Goal: Find specific page/section: Find specific page/section

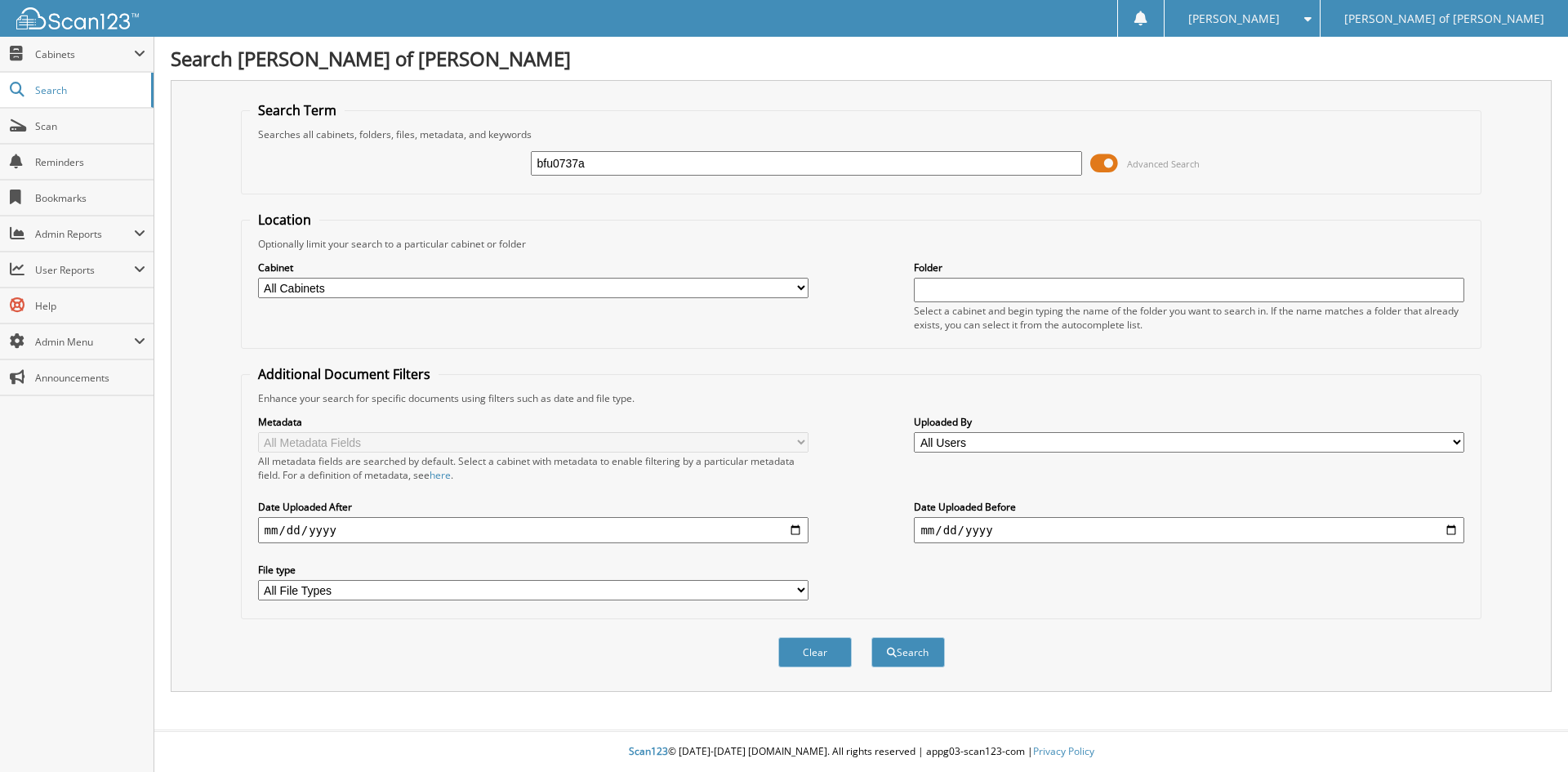
type input "bfu0737a"
click at [871, 637] on button "Search" at bounding box center [908, 652] width 74 height 31
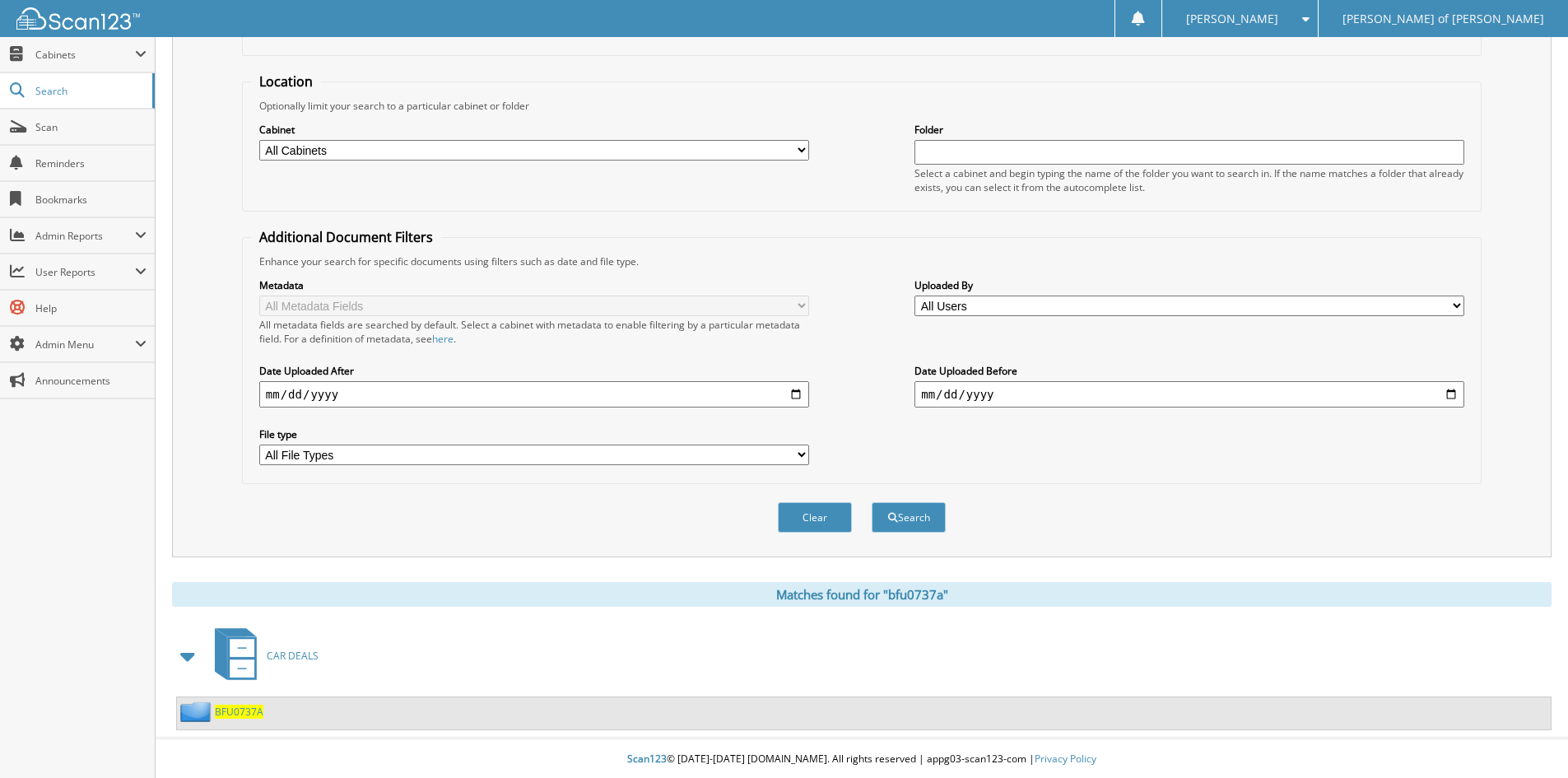
scroll to position [142, 0]
click at [252, 712] on span "BFU0737A" at bounding box center [238, 710] width 49 height 14
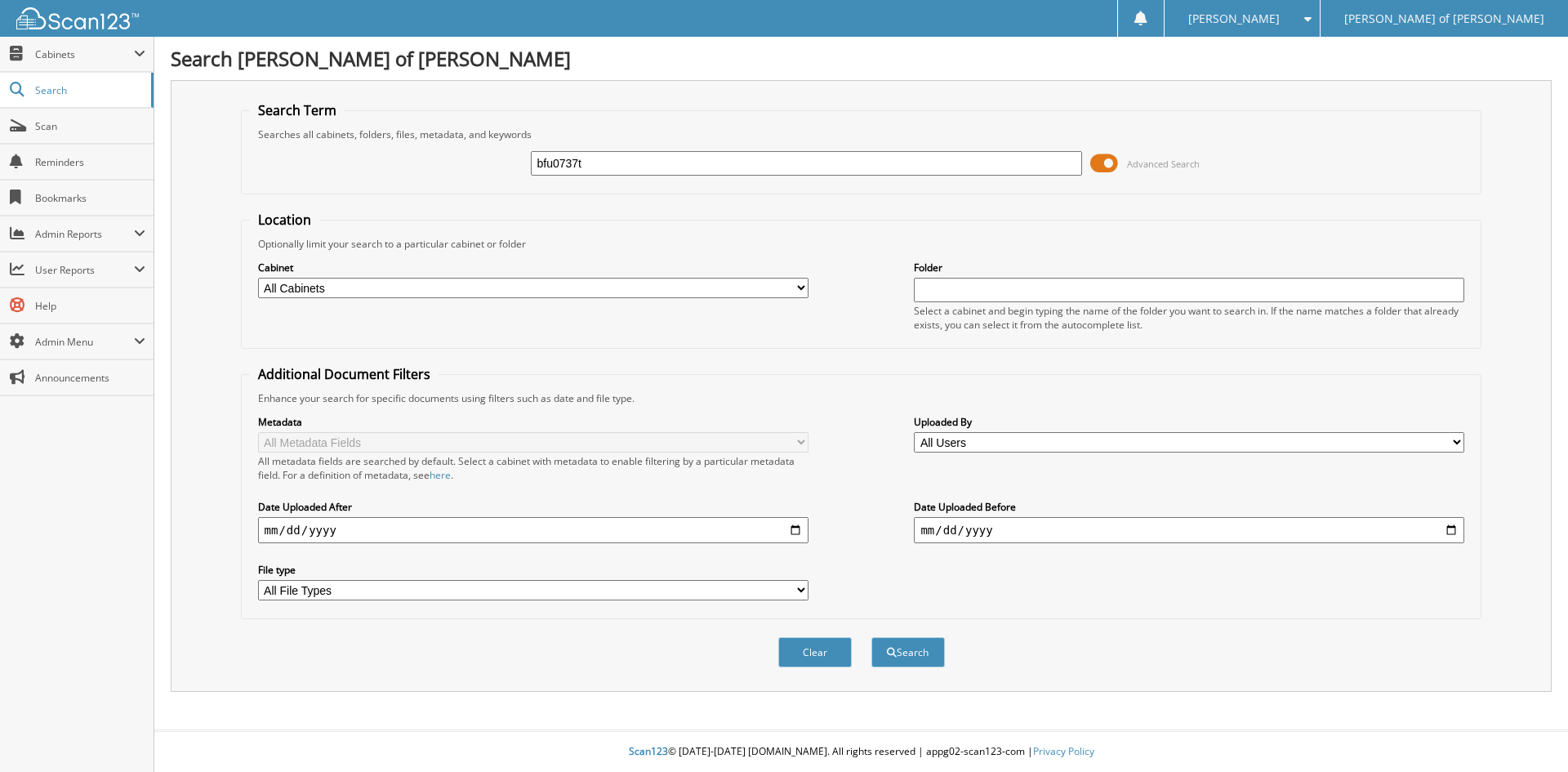
type input "bfu0737t"
click at [871, 637] on button "Search" at bounding box center [908, 652] width 74 height 31
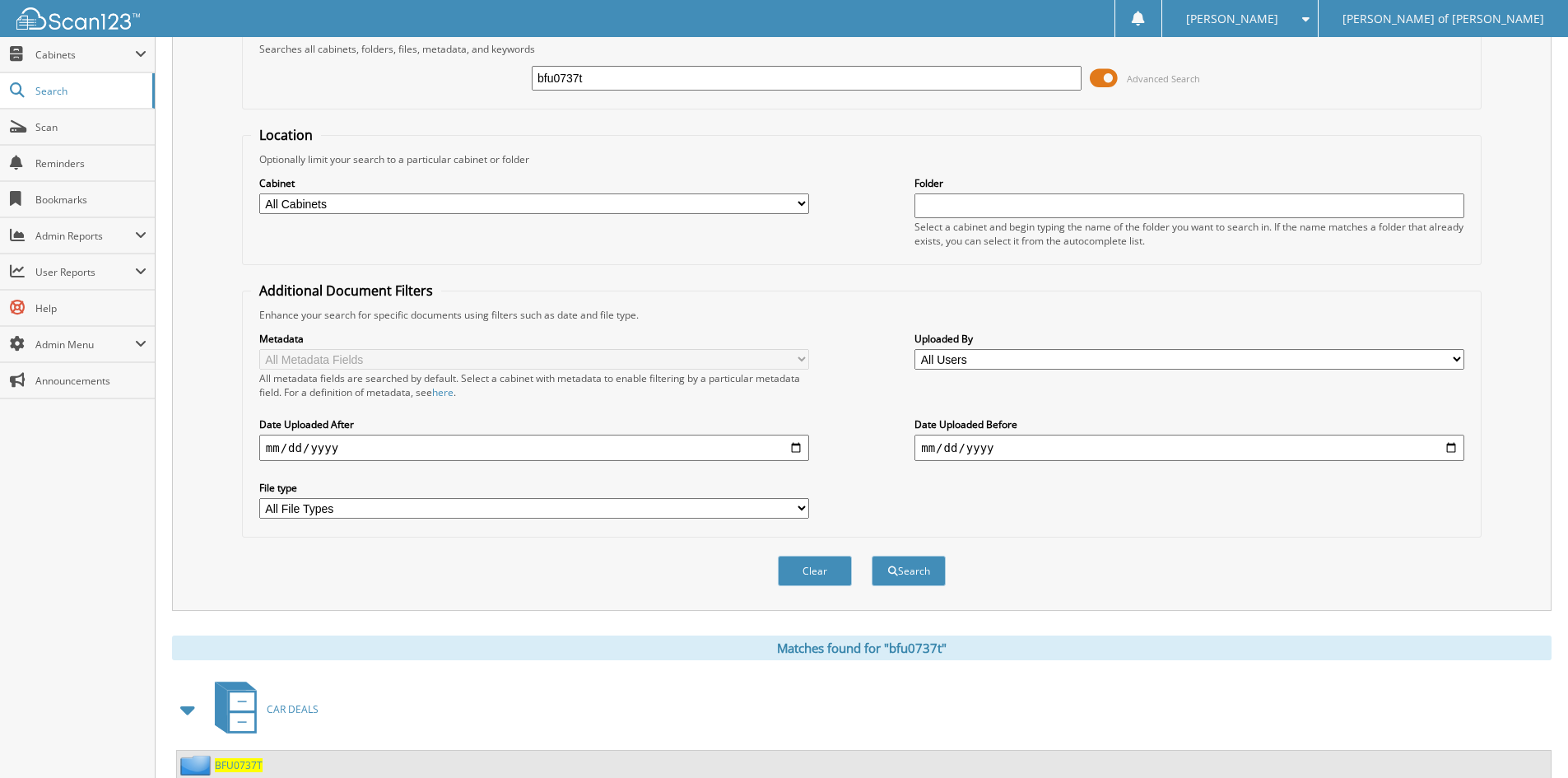
scroll to position [142, 0]
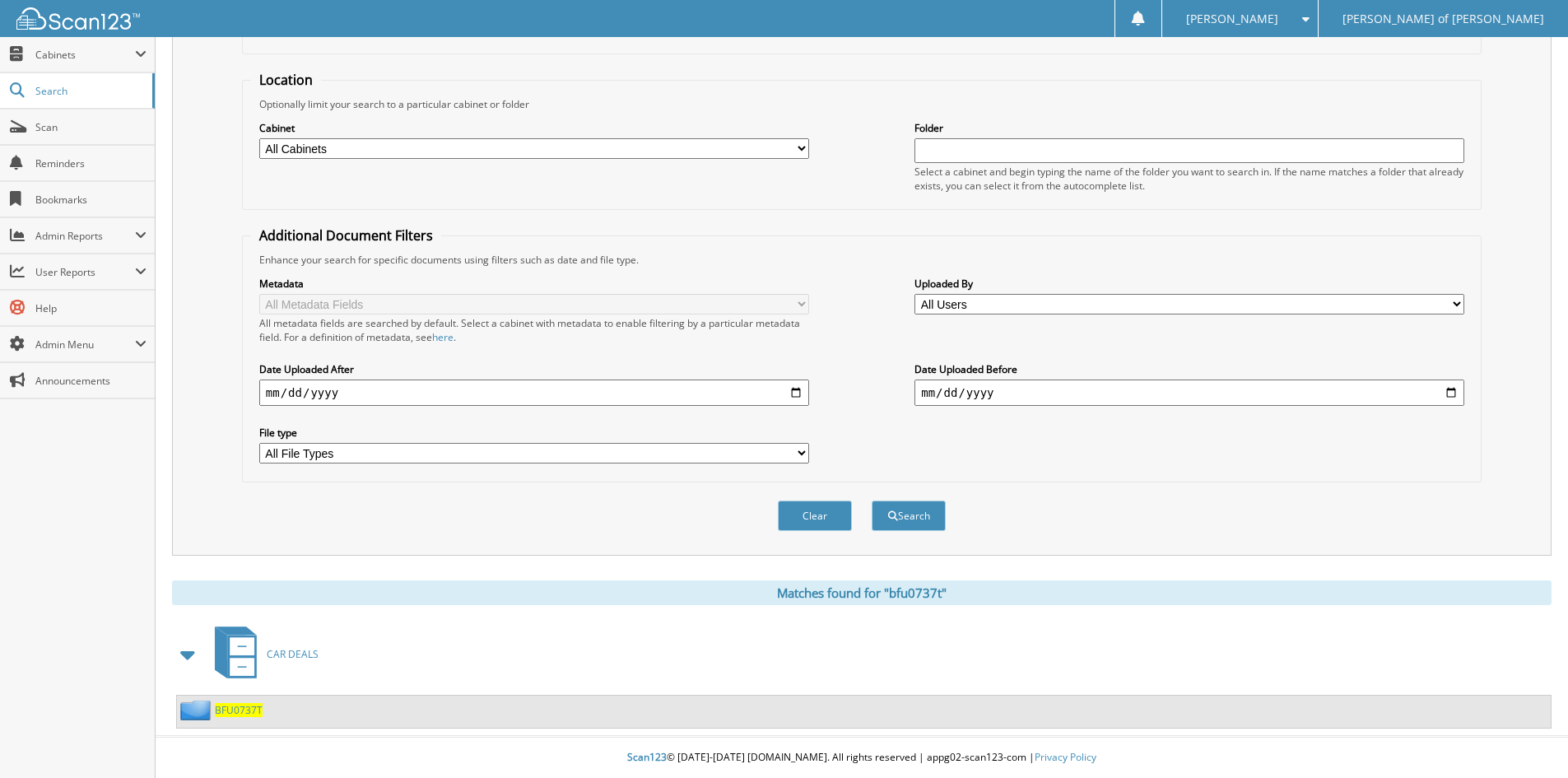
click at [238, 712] on span "BFU0737T" at bounding box center [238, 710] width 48 height 14
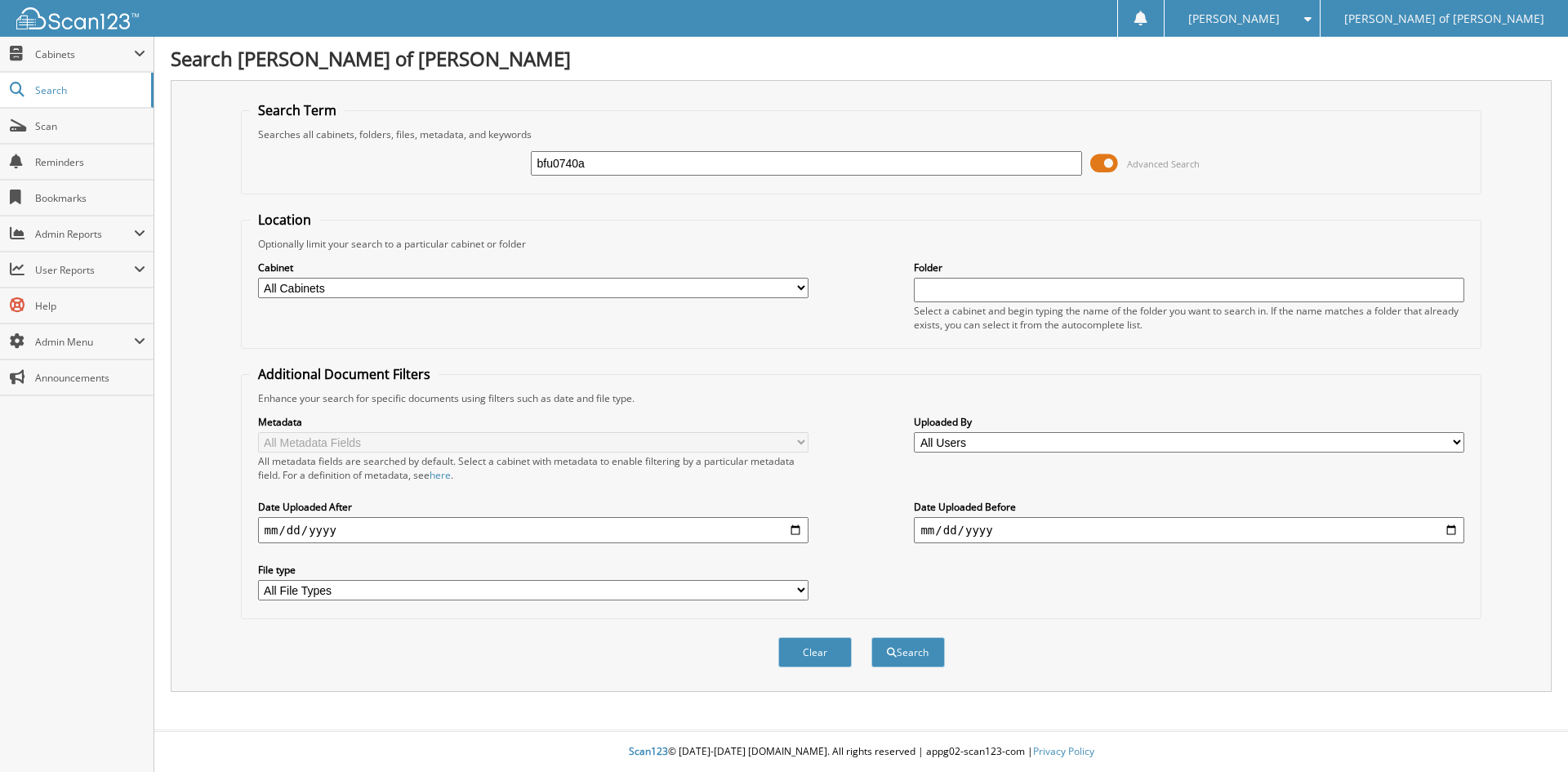
type input "bfu0740a"
click at [871, 637] on button "Search" at bounding box center [908, 652] width 74 height 31
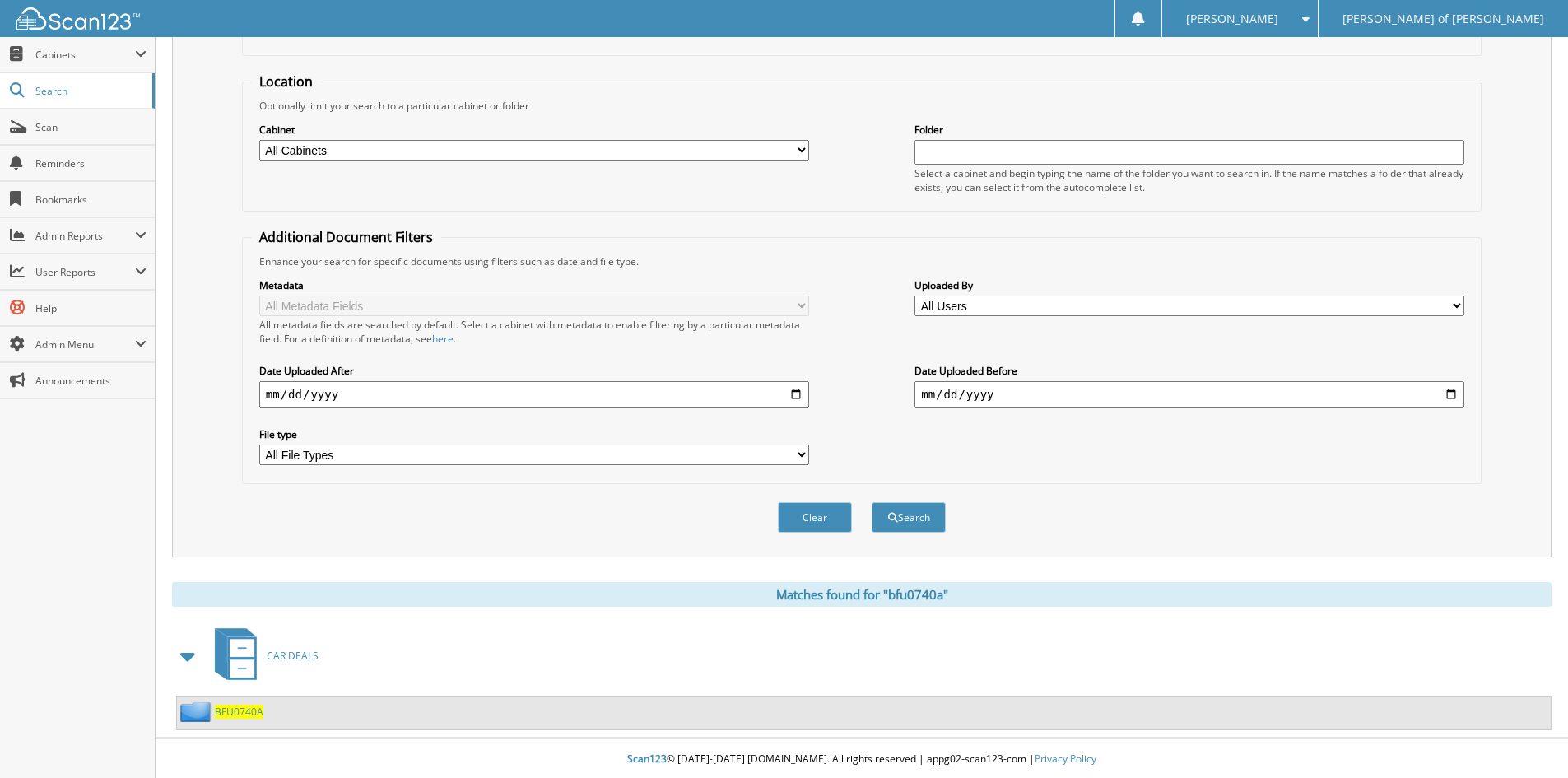
scroll to position [142, 0]
click at [229, 705] on span "BFU0740A" at bounding box center [238, 710] width 49 height 14
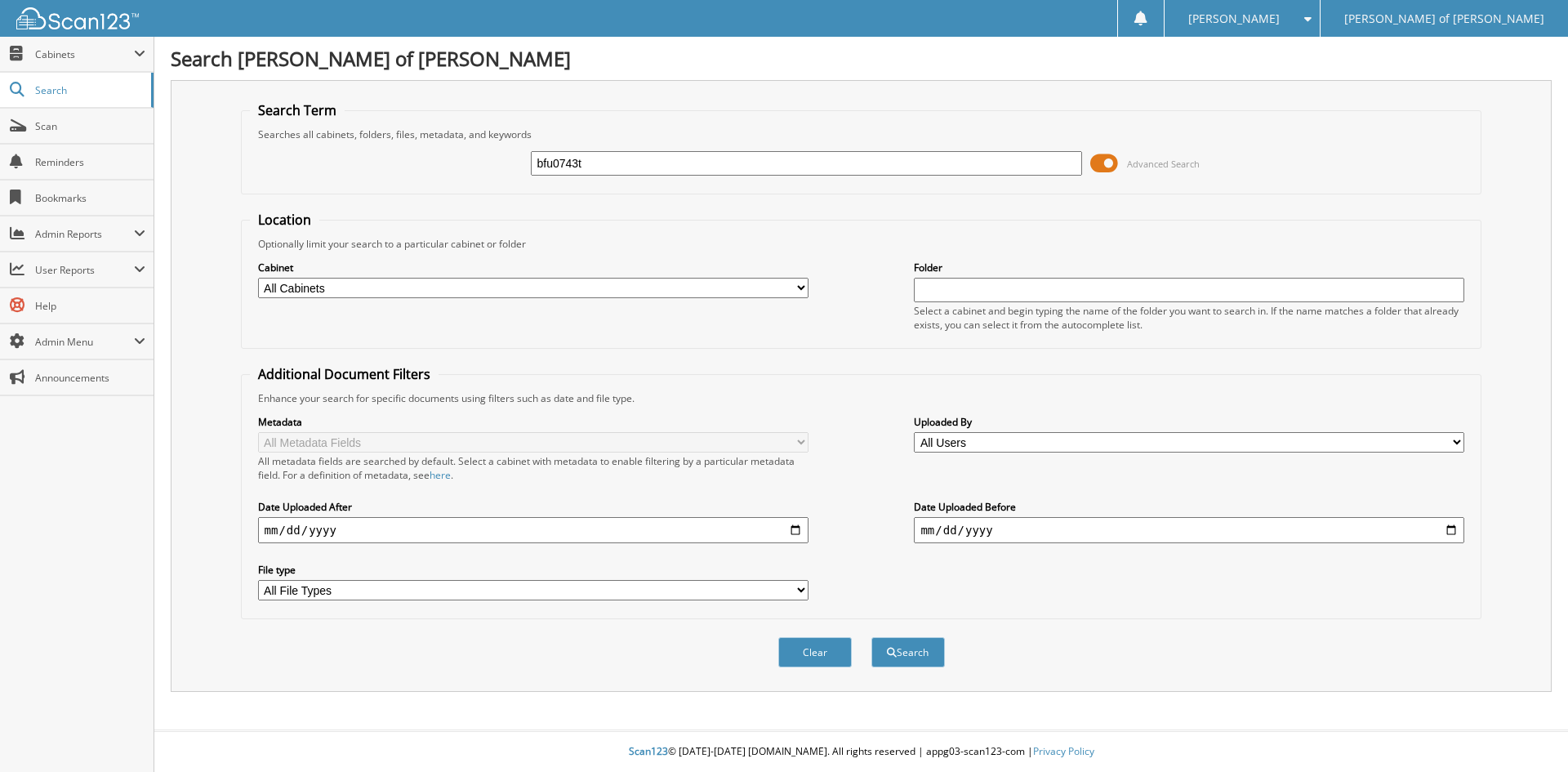
type input "bfu0743t"
click at [871, 637] on button "Search" at bounding box center [908, 652] width 74 height 31
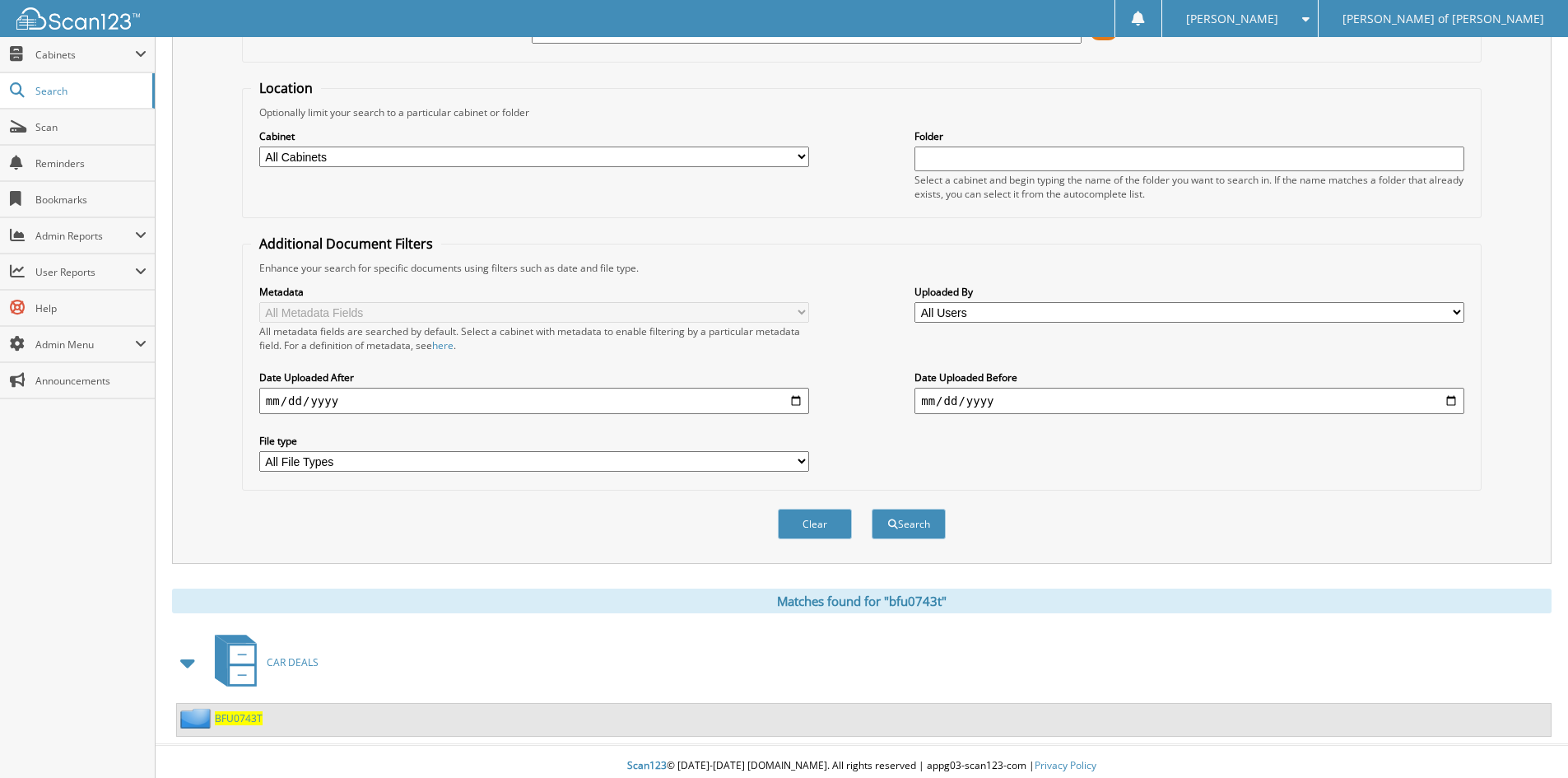
scroll to position [142, 0]
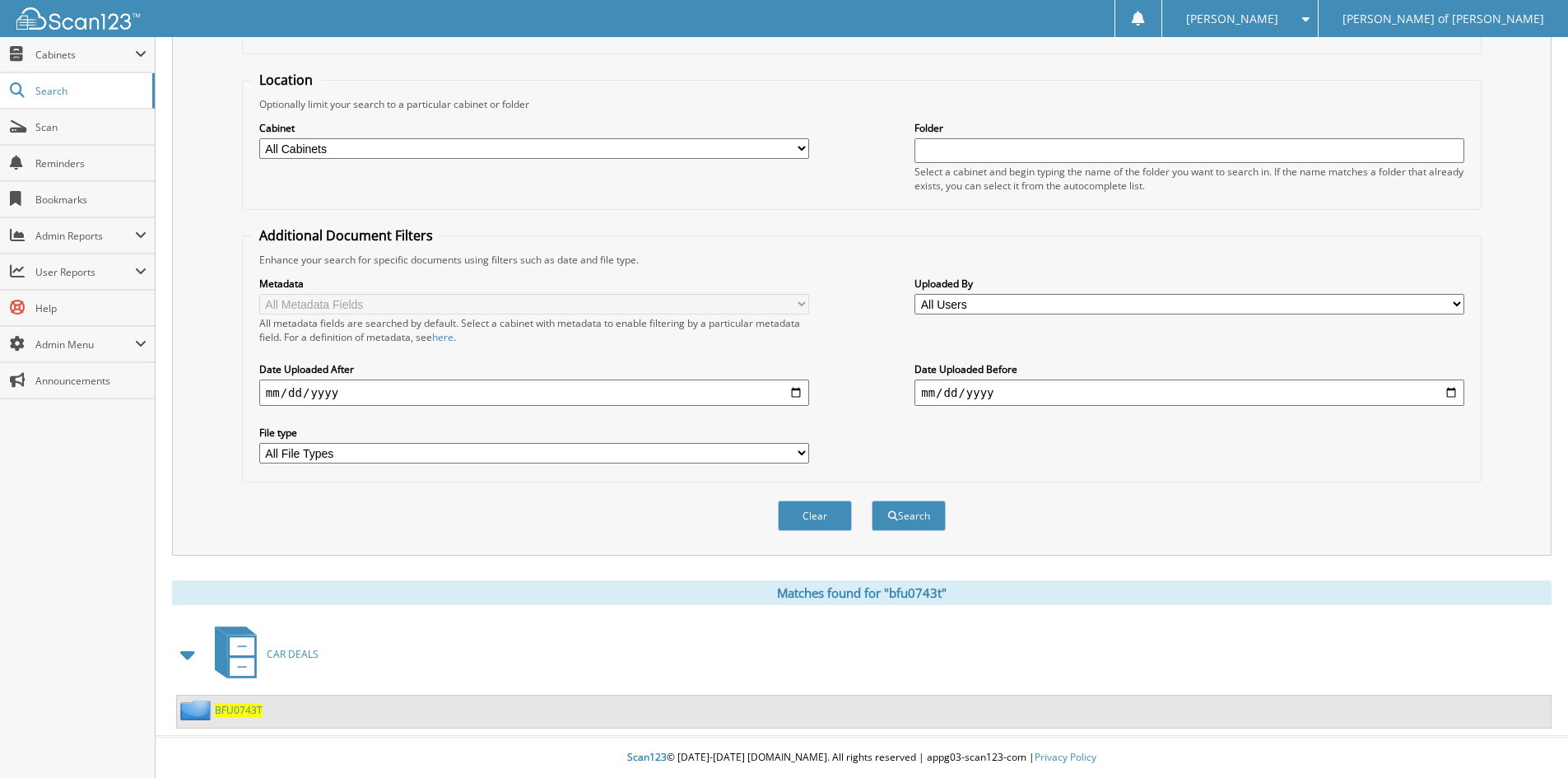
click at [224, 710] on span "BFU0743T" at bounding box center [238, 710] width 48 height 14
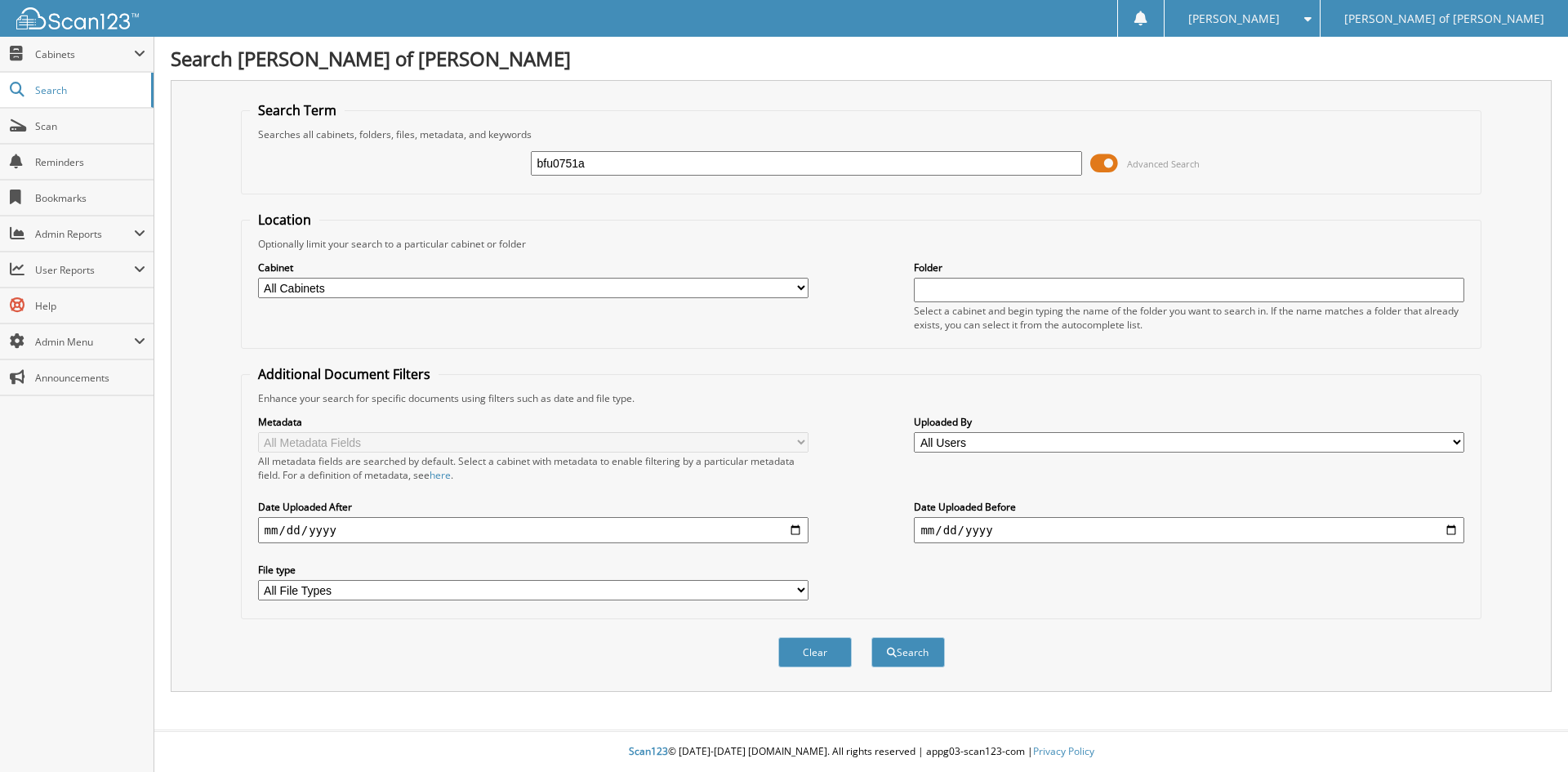
type input "bfu0751a"
click at [871, 637] on button "Search" at bounding box center [908, 652] width 74 height 31
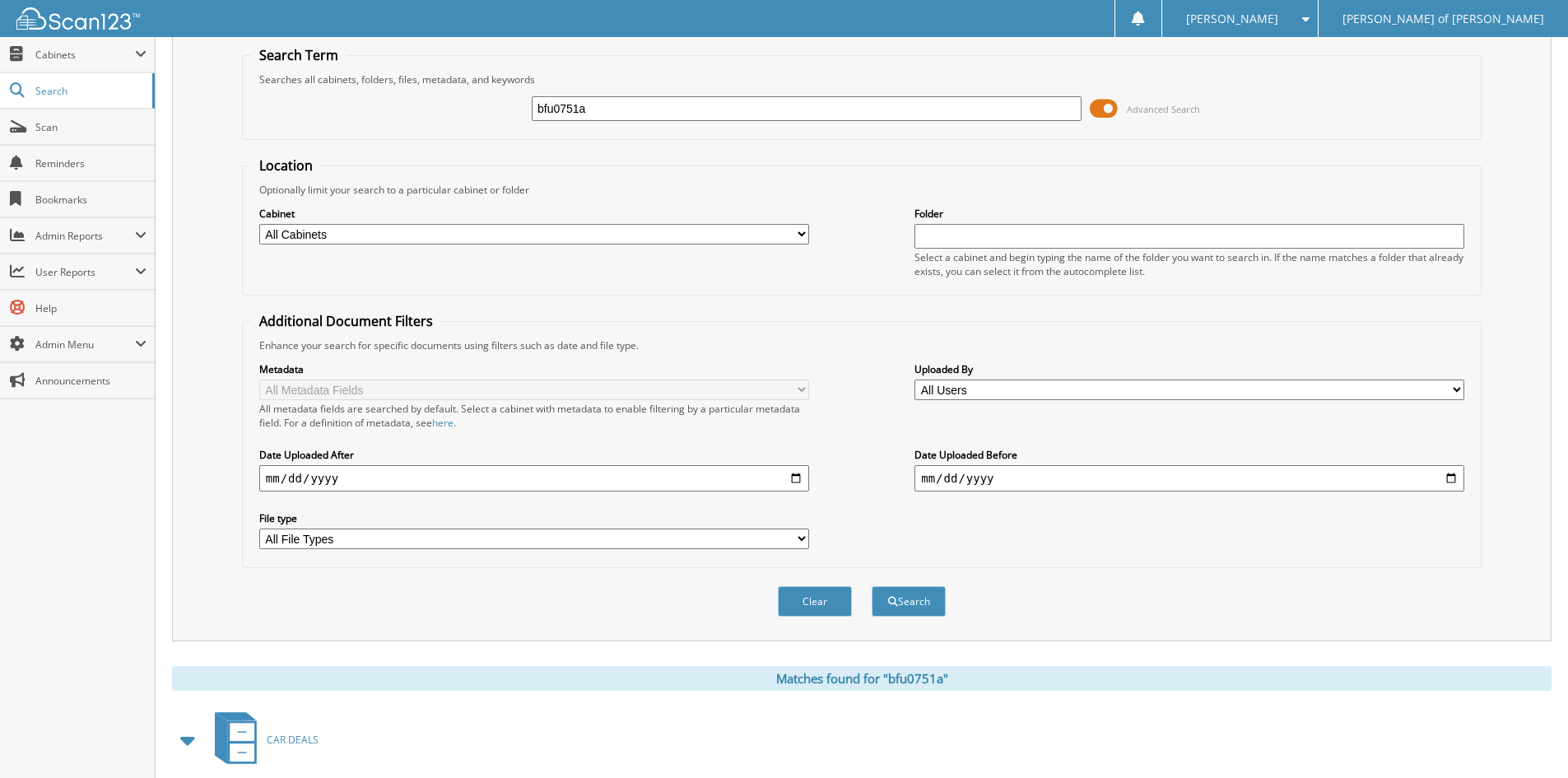
scroll to position [142, 0]
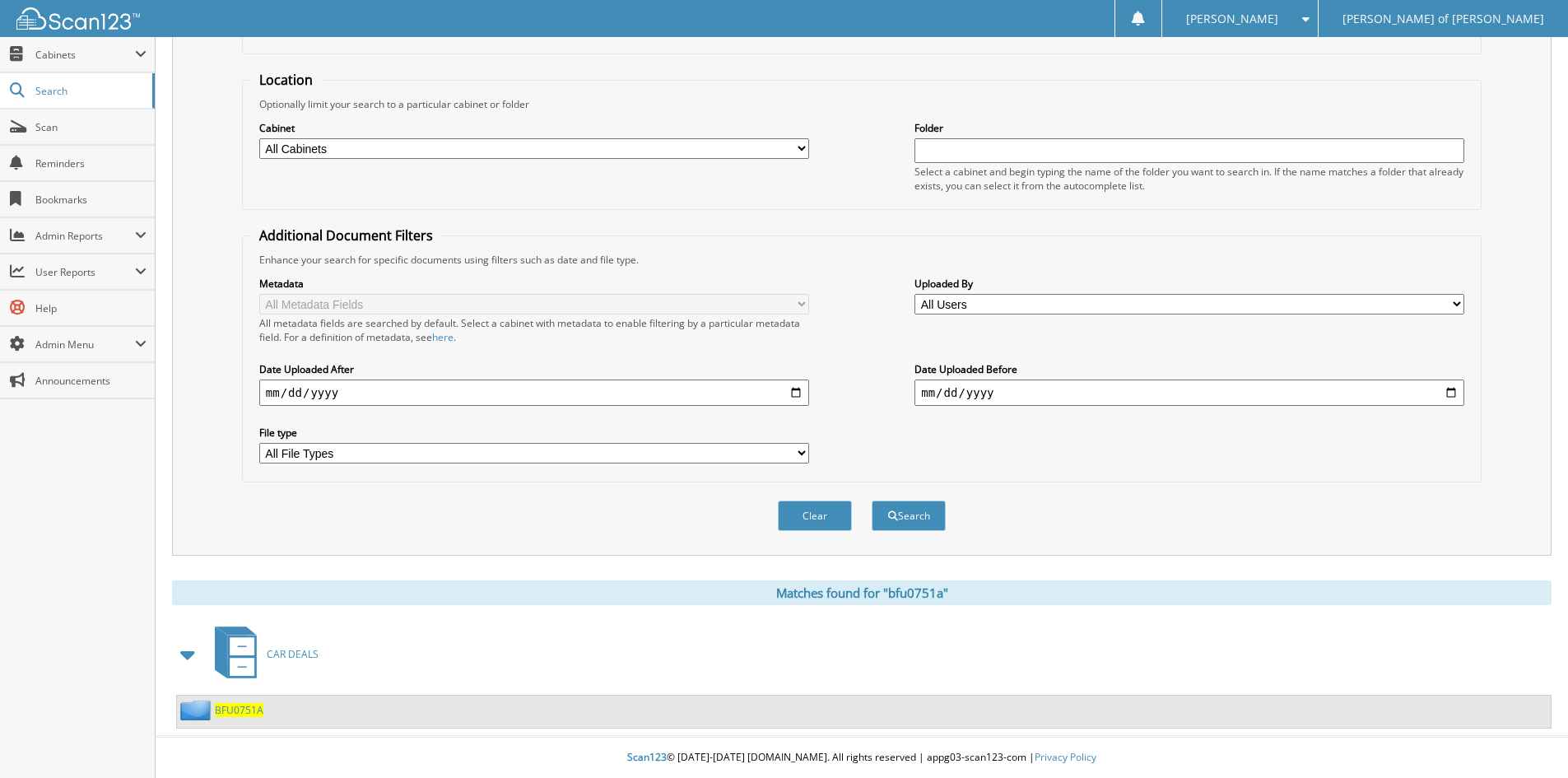
click at [248, 713] on span "BFU0751A" at bounding box center [238, 710] width 49 height 14
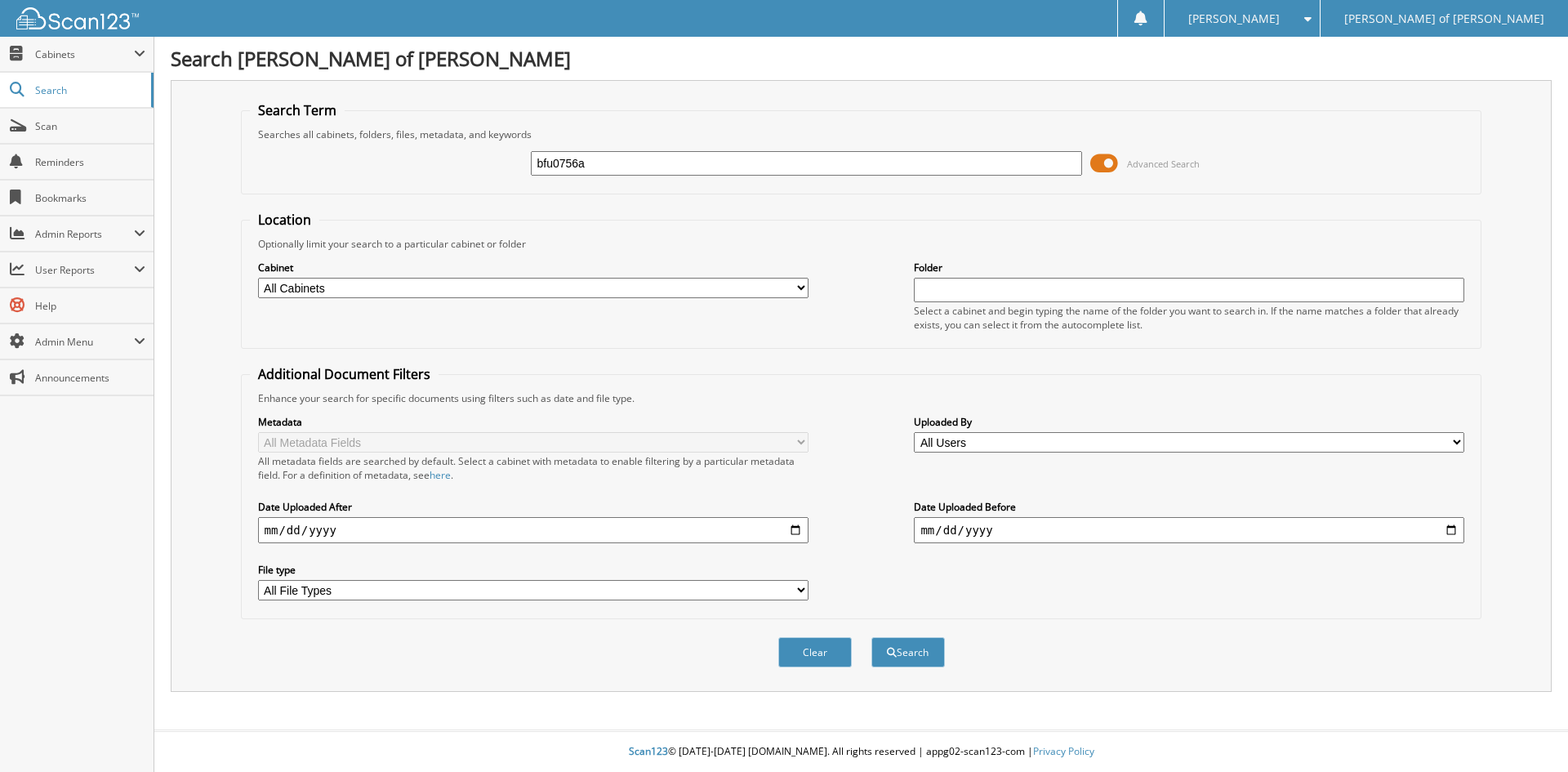
type input "bfu0756a"
click at [871, 637] on button "Search" at bounding box center [908, 652] width 74 height 31
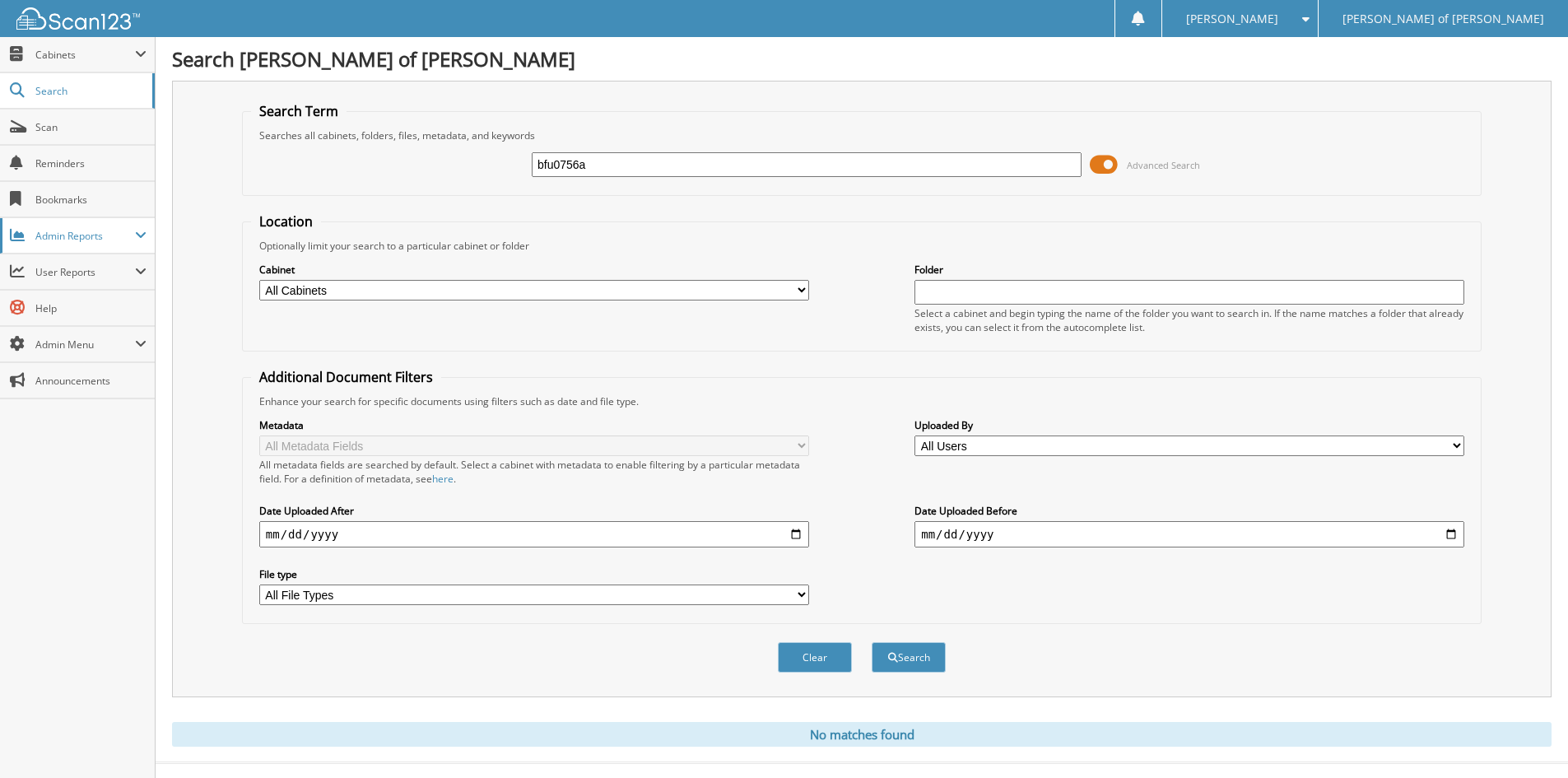
drag, startPoint x: 179, startPoint y: 243, endPoint x: 127, endPoint y: 248, distance: 52.2
click at [127, 248] on body "Andie A. Settings Logout Oliver Ford of Bennington Close Cabinets My Company" at bounding box center [784, 402] width 1568 height 804
type input "BFU0801T"
click at [871, 642] on button "Search" at bounding box center [908, 657] width 74 height 31
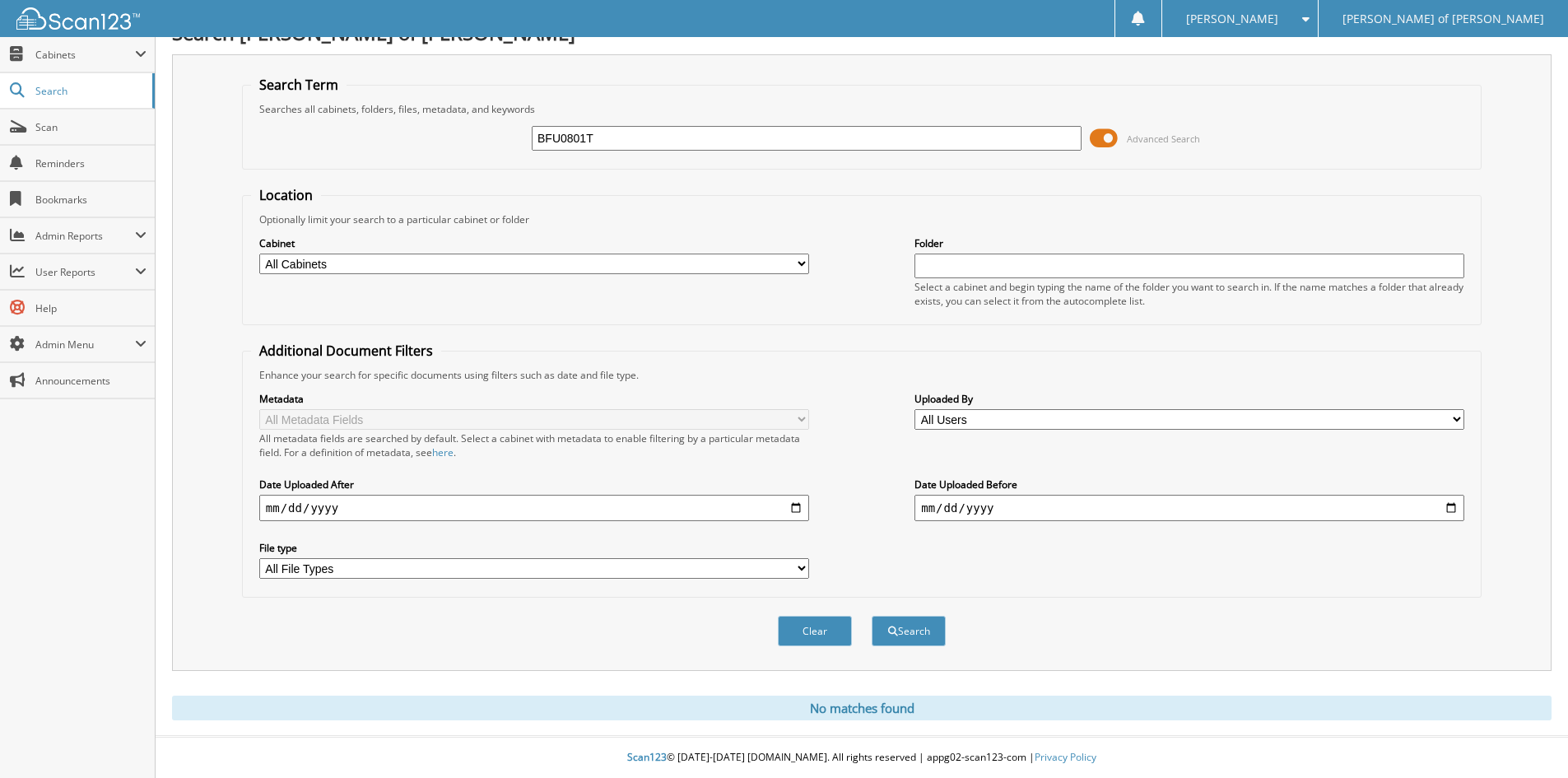
drag, startPoint x: 531, startPoint y: 151, endPoint x: 473, endPoint y: 152, distance: 58.0
click at [475, 153] on div "BFU0801T Advanced Search" at bounding box center [861, 138] width 1222 height 45
type input "BFU0731T"
click at [871, 615] on button "Search" at bounding box center [908, 630] width 74 height 31
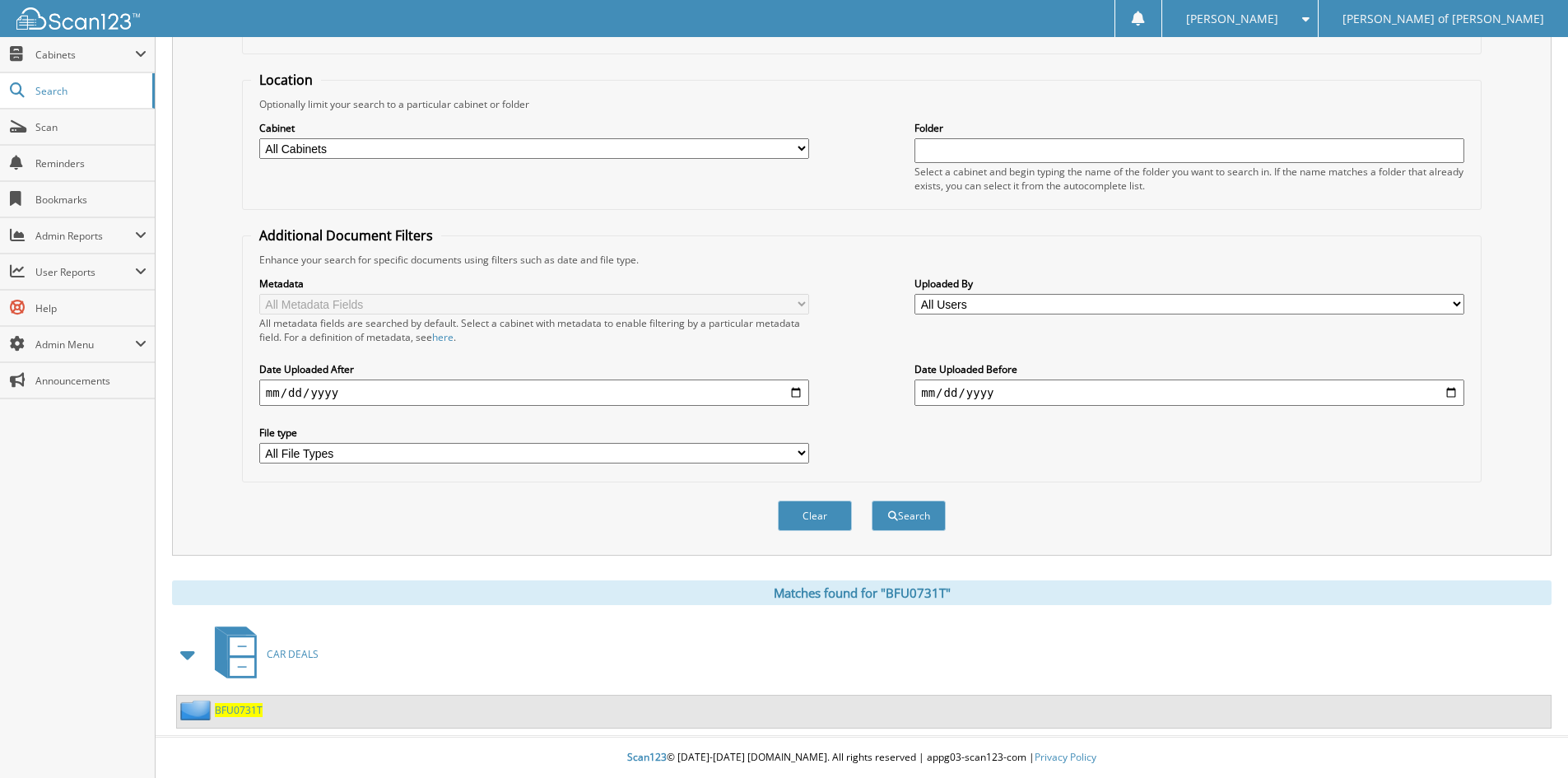
click at [251, 711] on span "BFU0731T" at bounding box center [238, 710] width 48 height 14
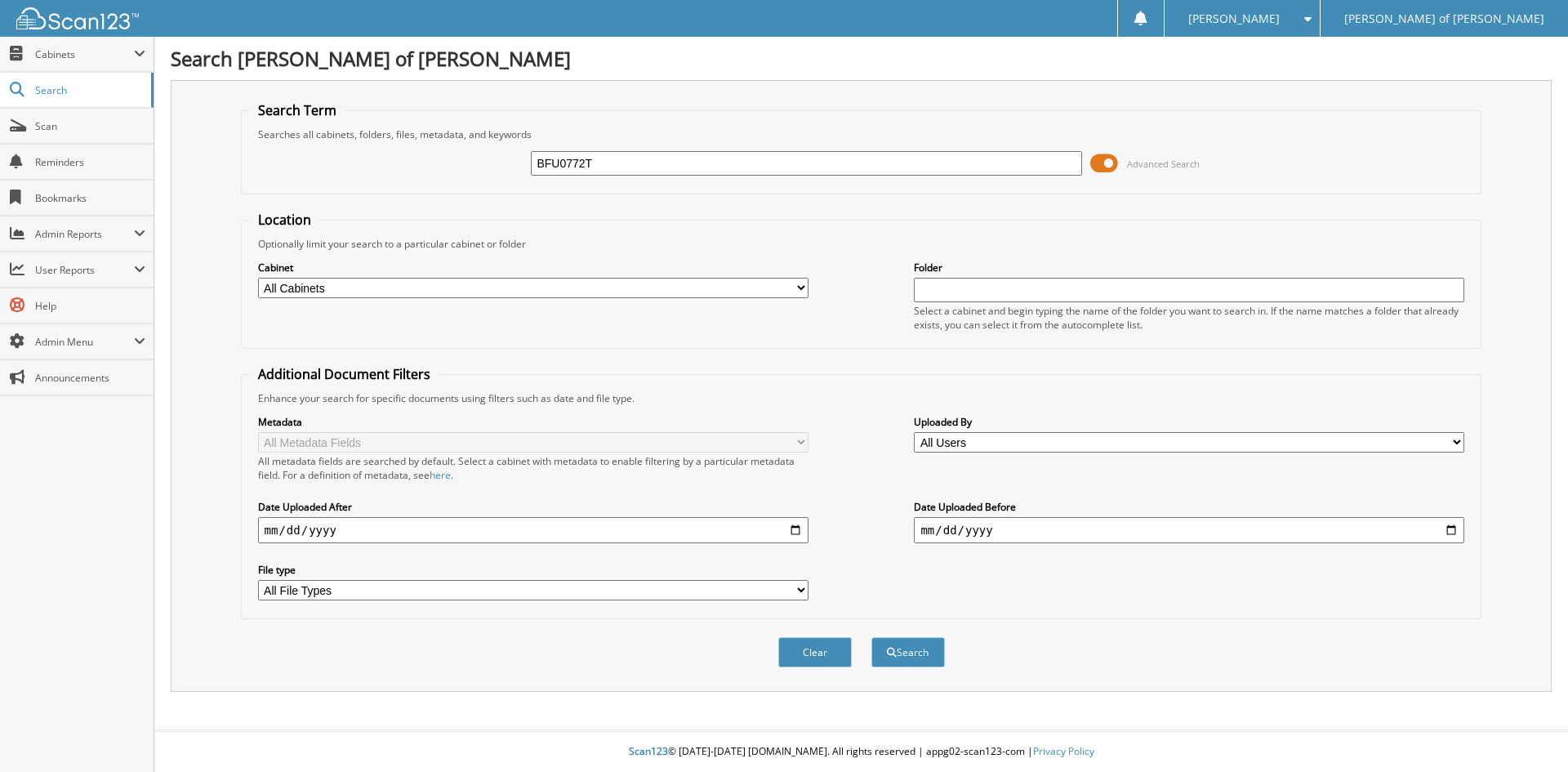
type input "BFU0772T"
click at [871, 637] on button "Search" at bounding box center [908, 652] width 74 height 31
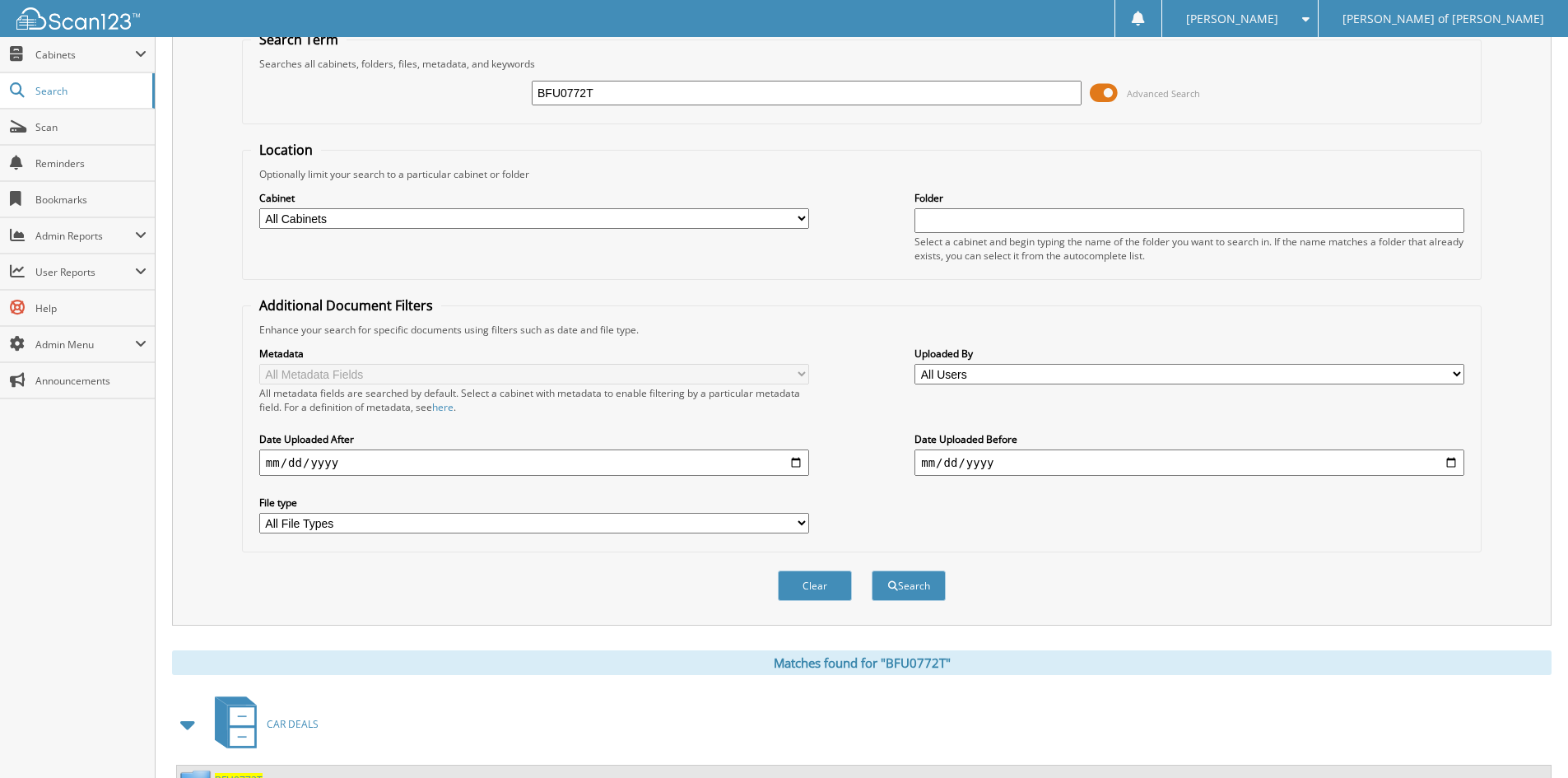
scroll to position [142, 0]
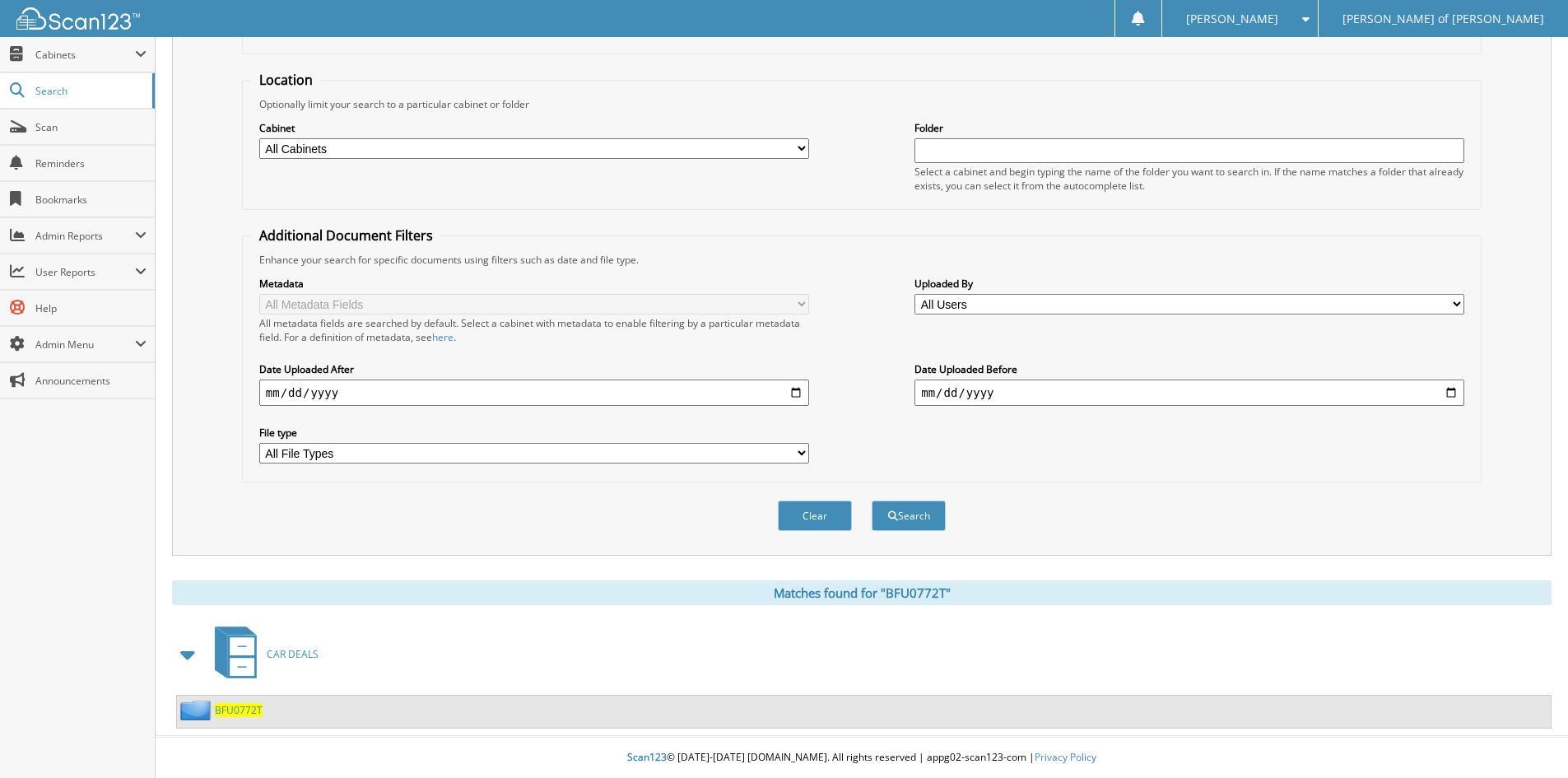
click at [234, 707] on span "BFU0772T" at bounding box center [238, 710] width 48 height 14
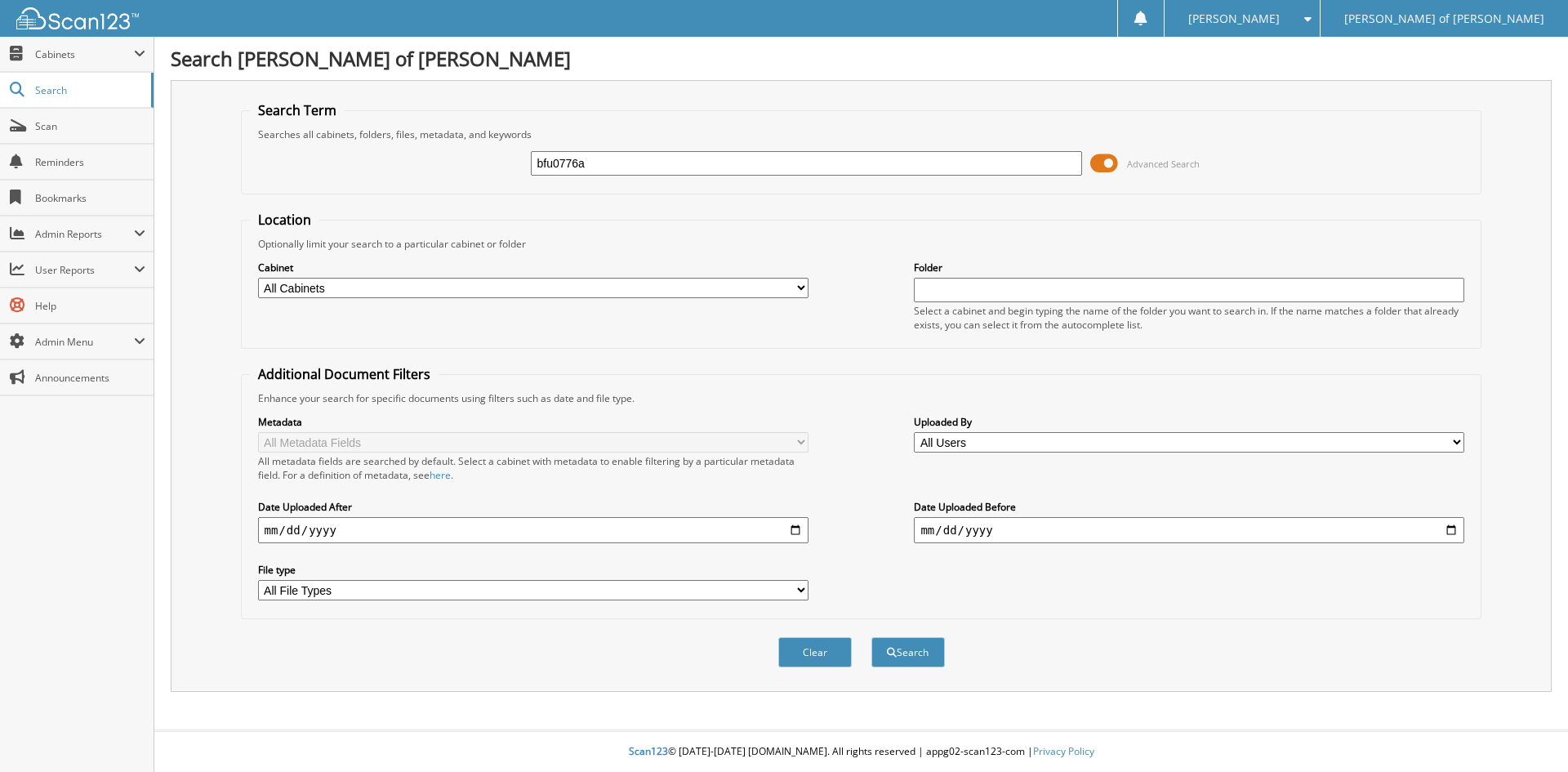
type input "bfu0776a"
click at [871, 637] on button "Search" at bounding box center [908, 652] width 74 height 31
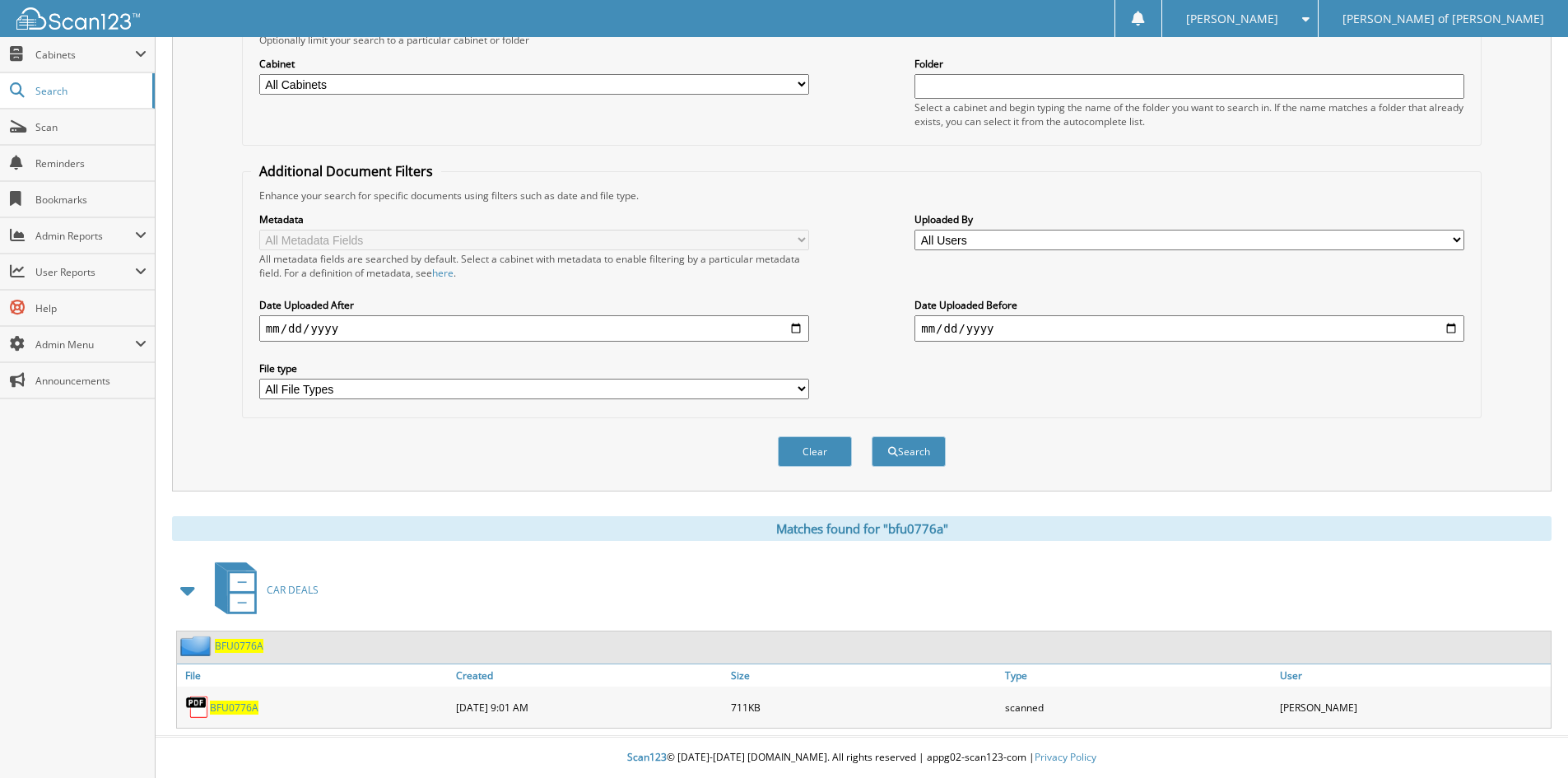
scroll to position [206, 0]
click at [236, 707] on span "BFU0776A" at bounding box center [234, 708] width 49 height 14
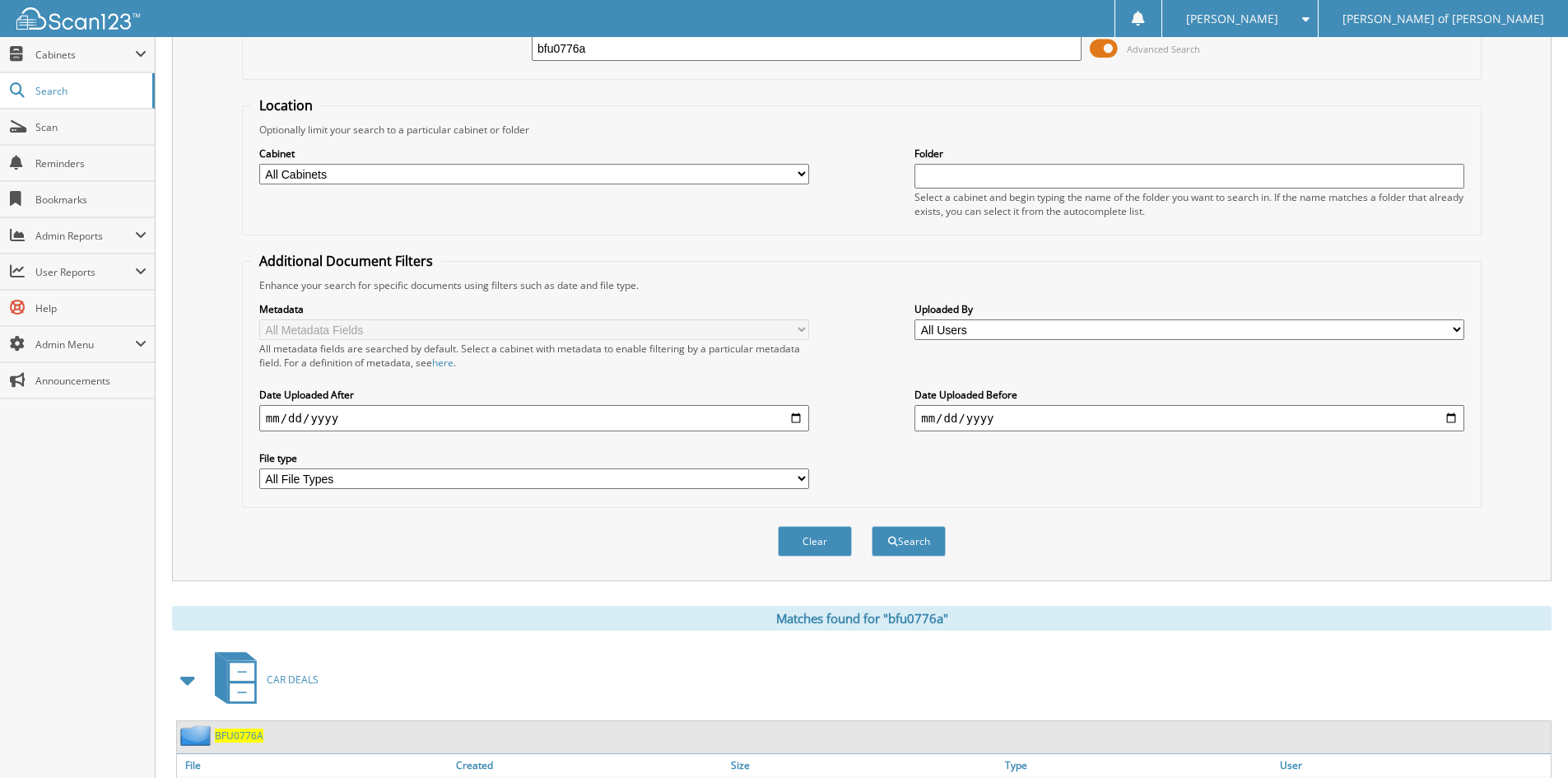
scroll to position [0, 0]
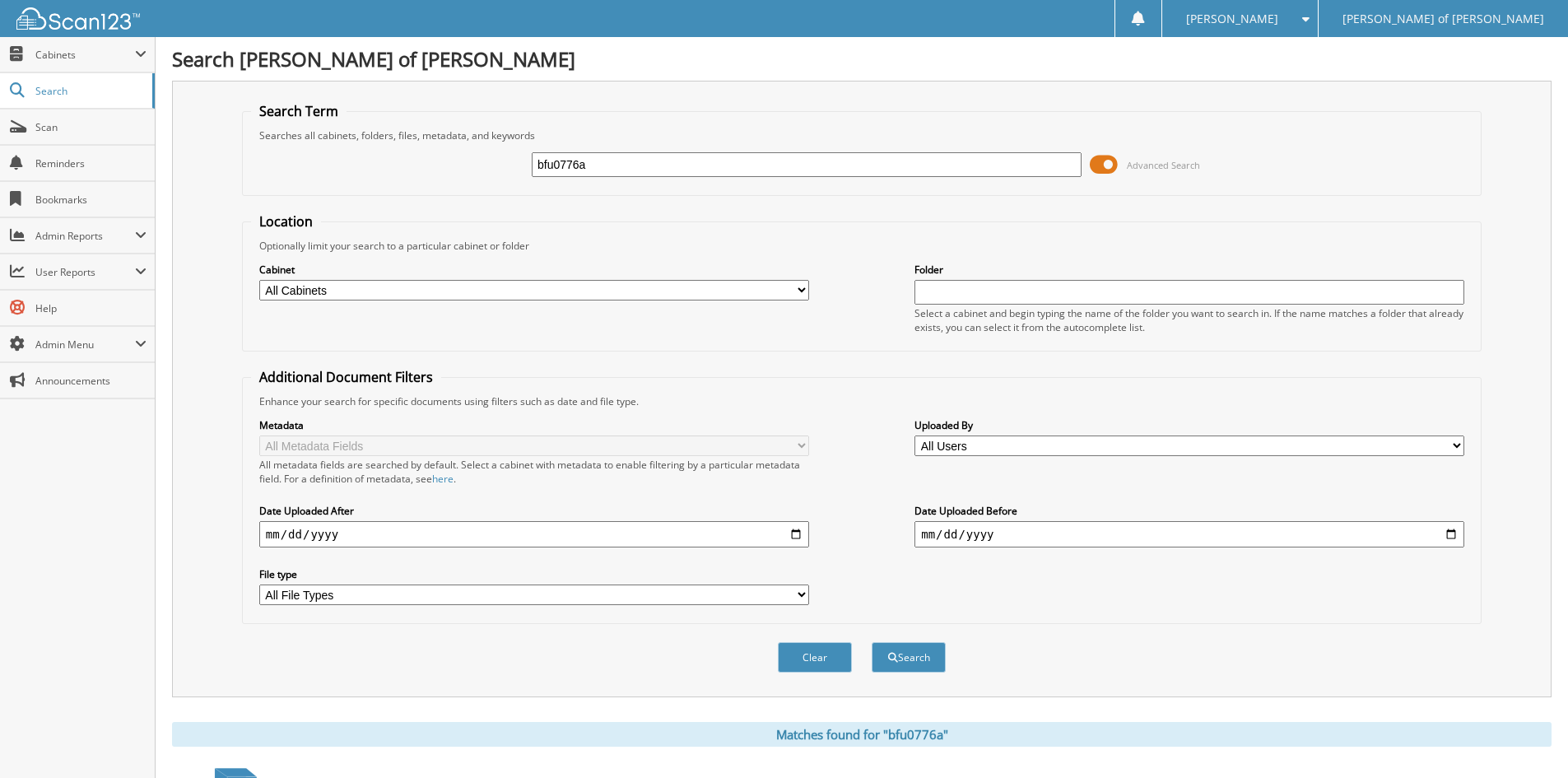
drag, startPoint x: 619, startPoint y: 166, endPoint x: 506, endPoint y: 173, distance: 113.2
click at [507, 172] on div "bfu0776a Advanced Search" at bounding box center [861, 164] width 1222 height 45
type input "rolnick"
click at [871, 642] on button "Search" at bounding box center [908, 657] width 74 height 31
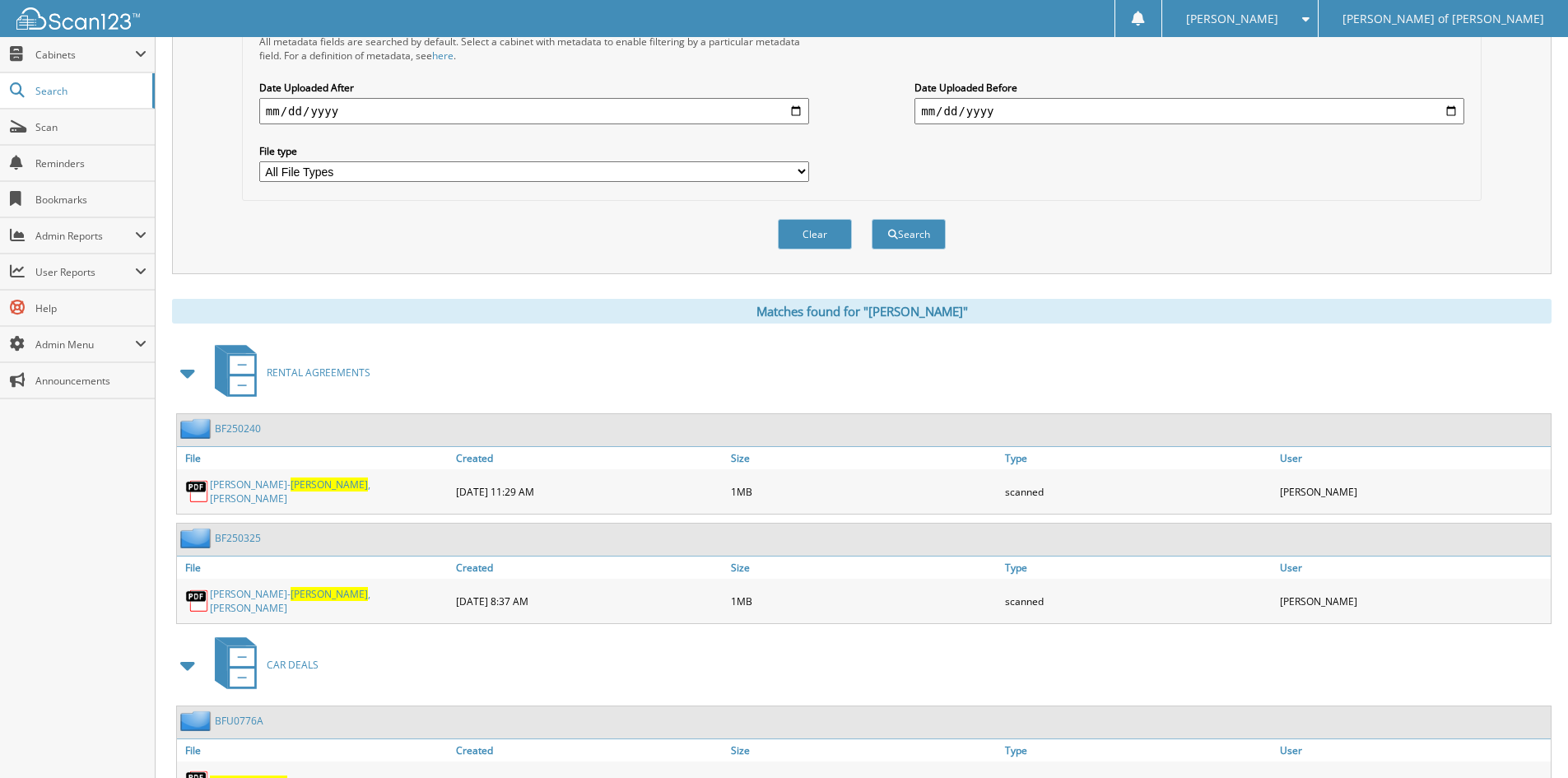
scroll to position [492, 0]
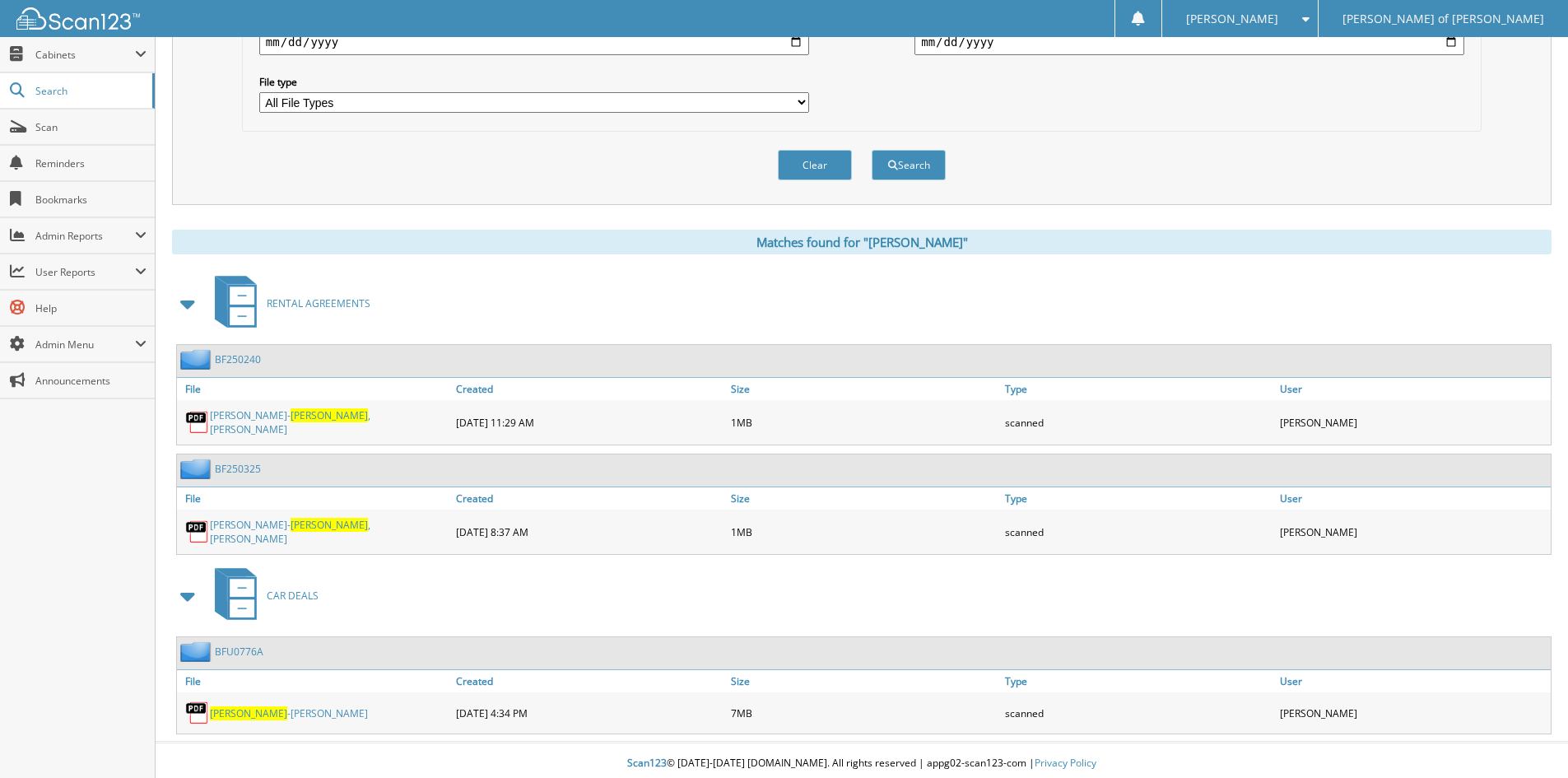
click at [291, 422] on span "ROLNICK" at bounding box center [329, 415] width 77 height 14
click at [303, 707] on link "ROLNICK -BLEVINS, JESSICA" at bounding box center [289, 713] width 158 height 14
click at [88, 79] on link "Search" at bounding box center [77, 91] width 155 height 36
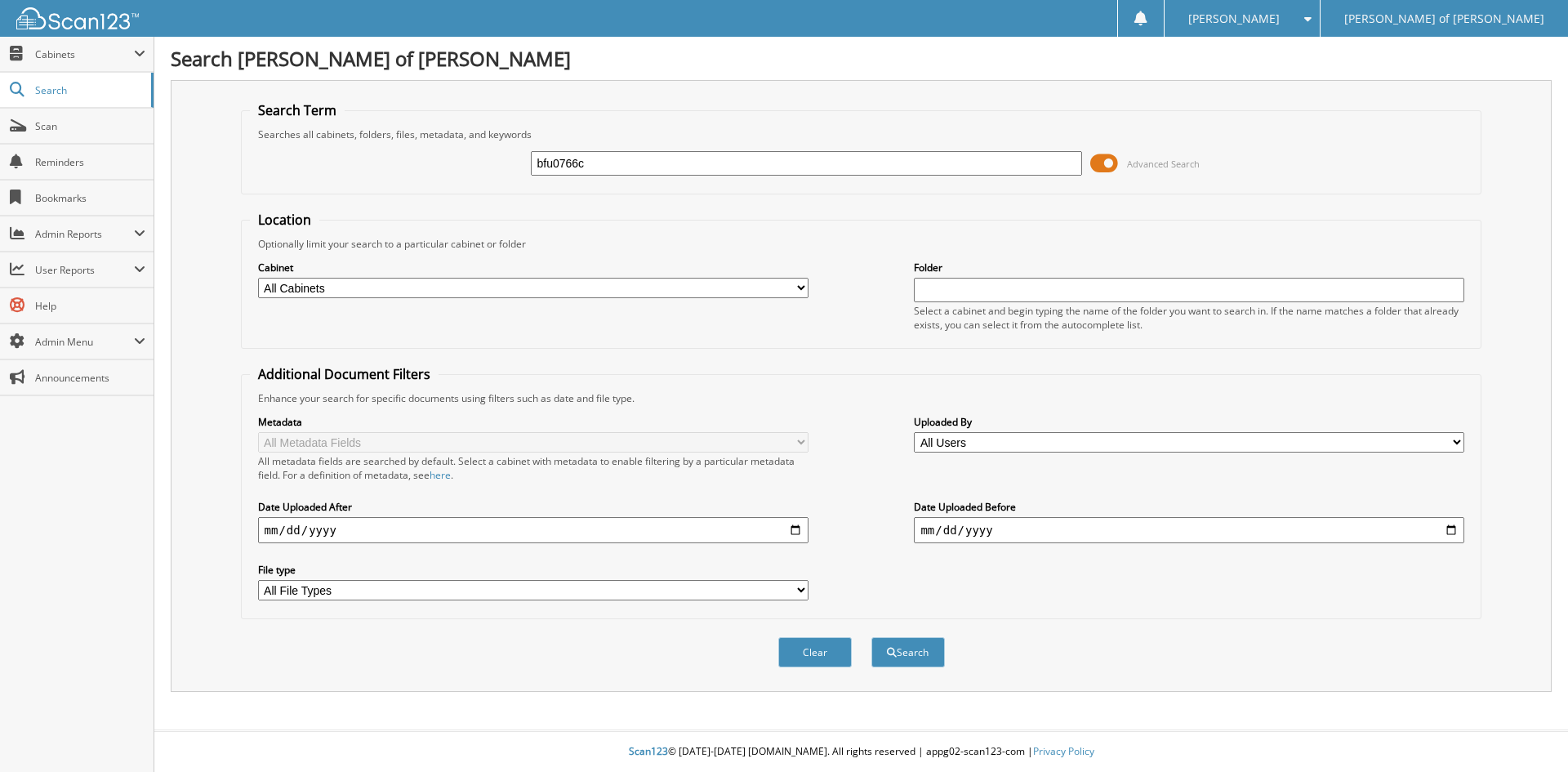
type input "bfu0766c"
click at [871, 637] on button "Search" at bounding box center [908, 652] width 74 height 31
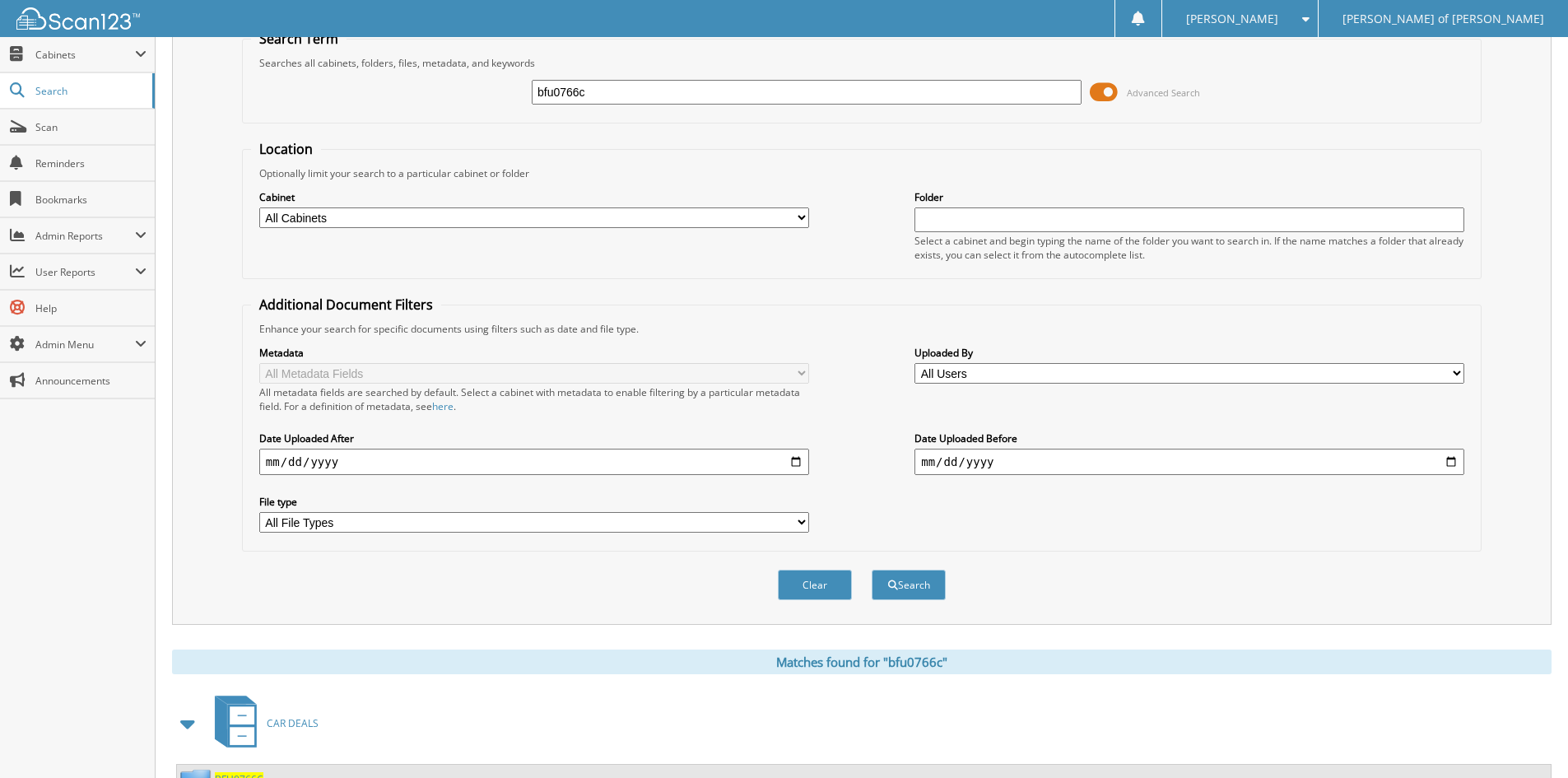
scroll to position [142, 0]
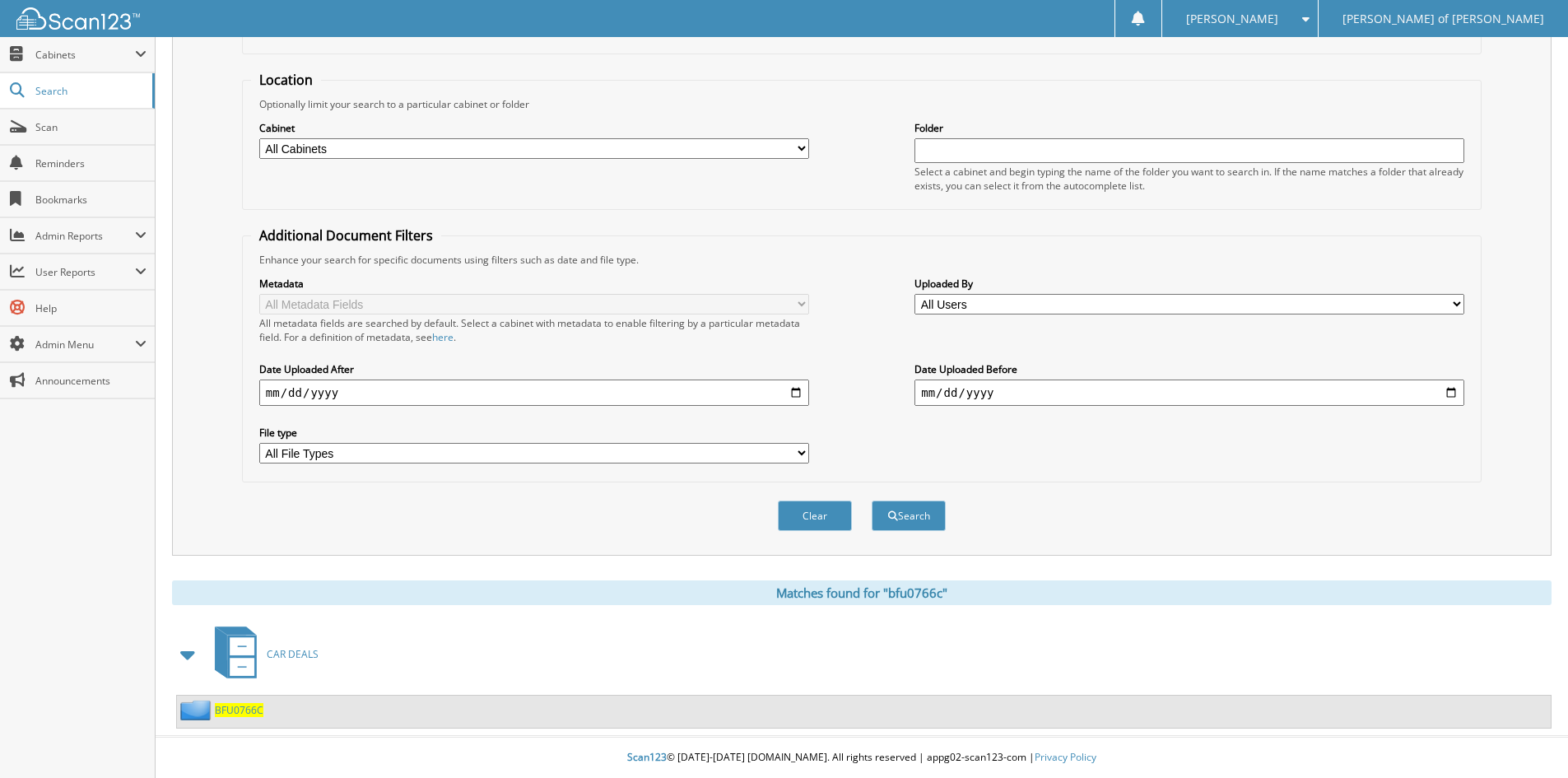
click at [245, 705] on span "BFU0766C" at bounding box center [238, 710] width 49 height 14
